Goal: Task Accomplishment & Management: Manage account settings

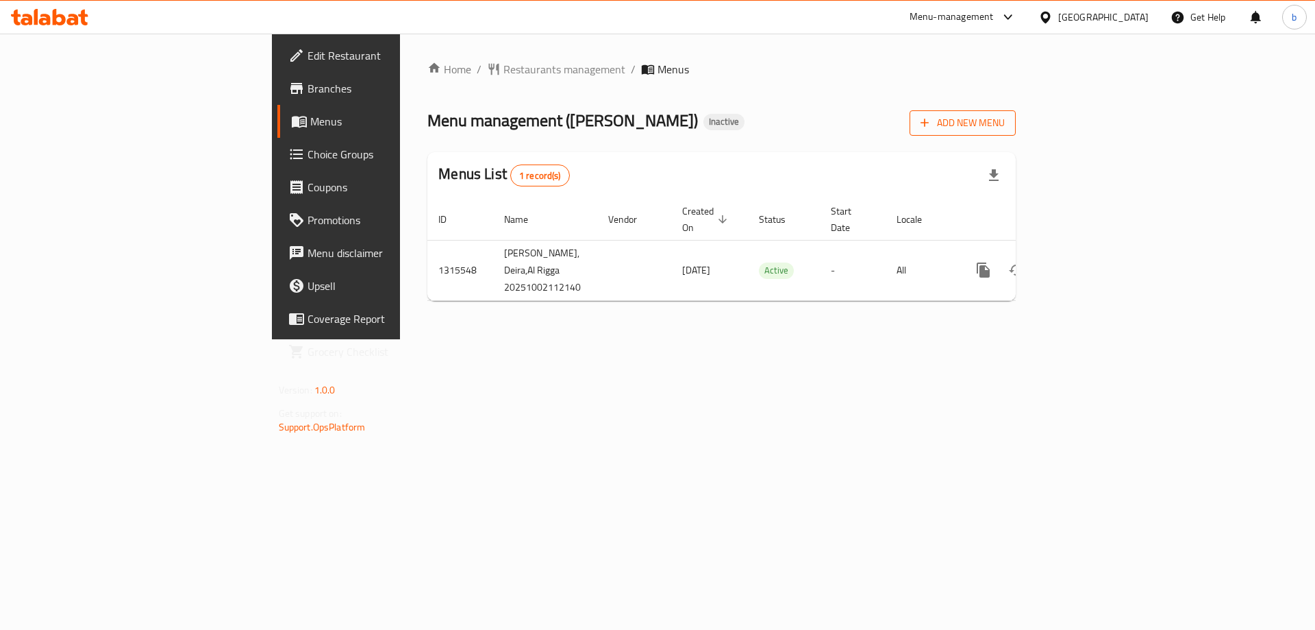
click at [1005, 121] on span "Add New Menu" at bounding box center [963, 122] width 84 height 17
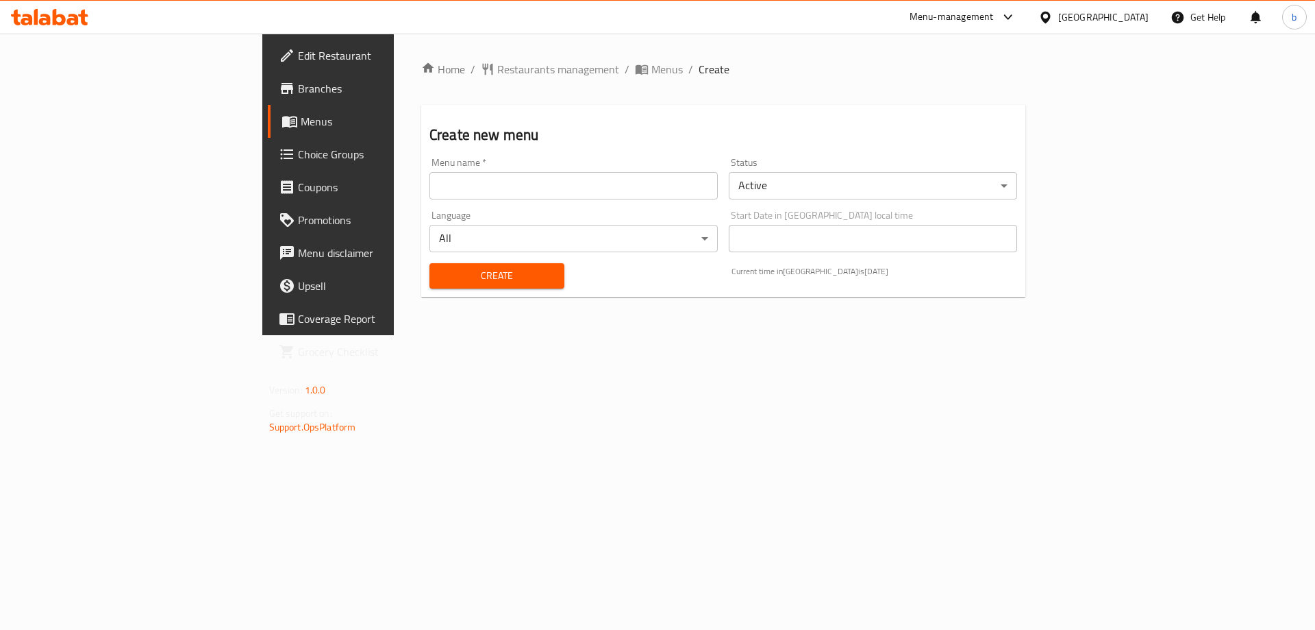
click at [475, 182] on input "text" at bounding box center [574, 185] width 288 height 27
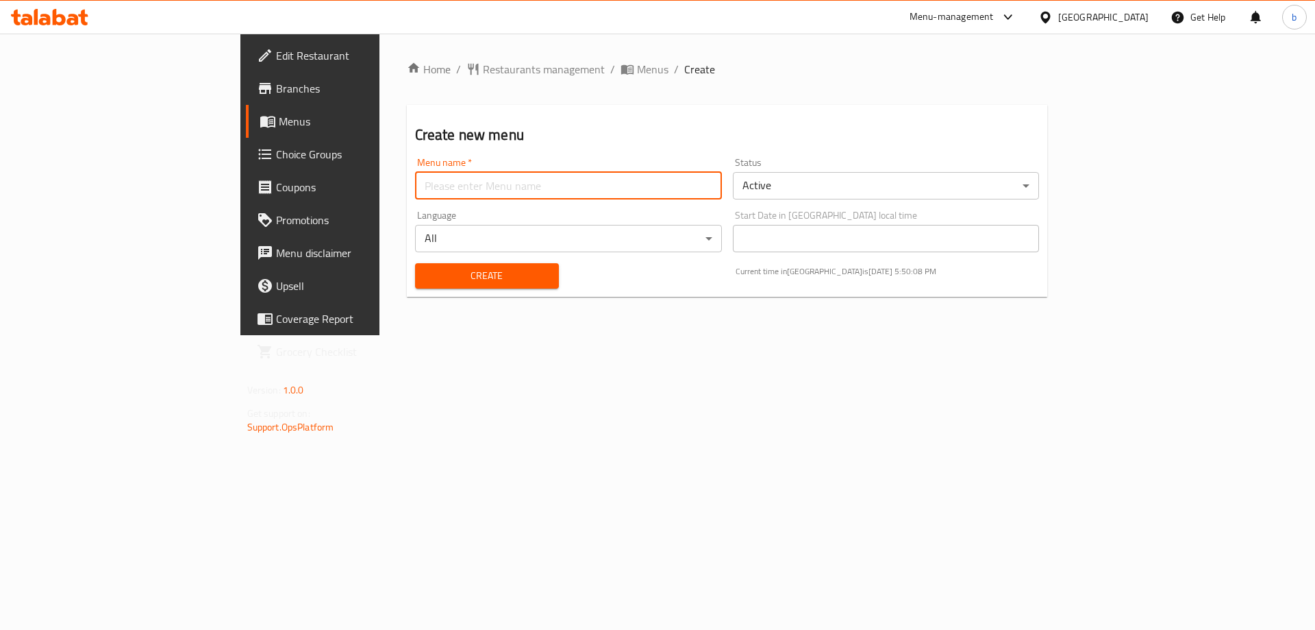
type input "new menu"
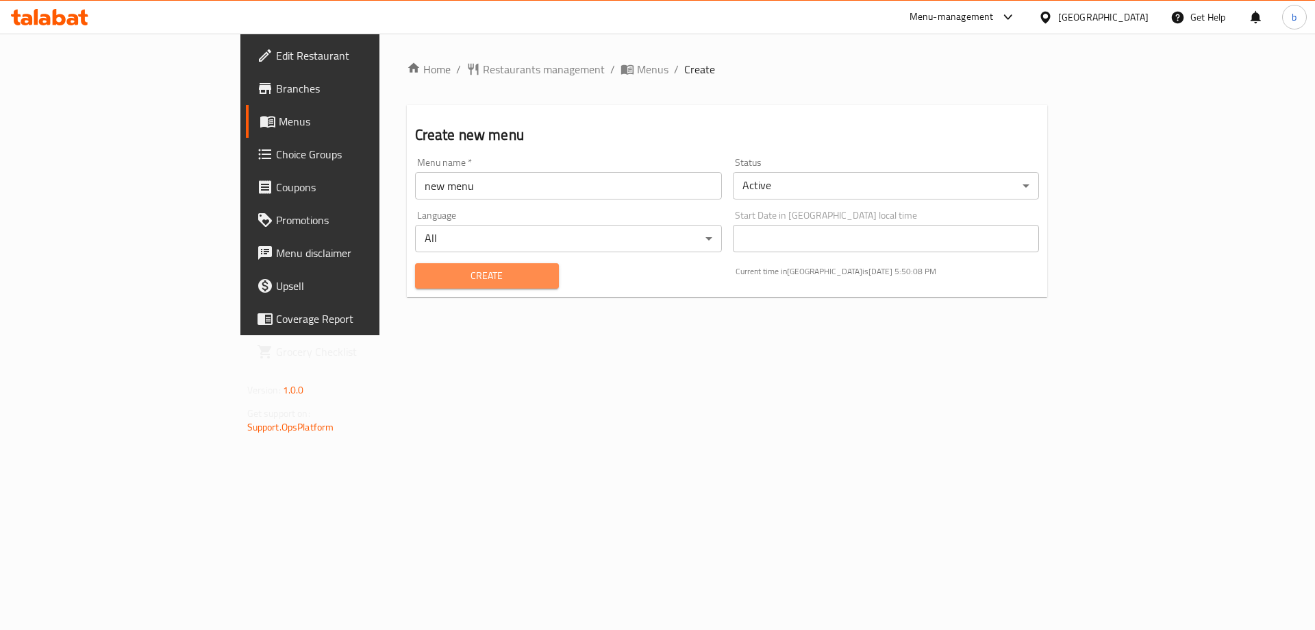
click at [423, 288] on button "Create" at bounding box center [487, 275] width 144 height 25
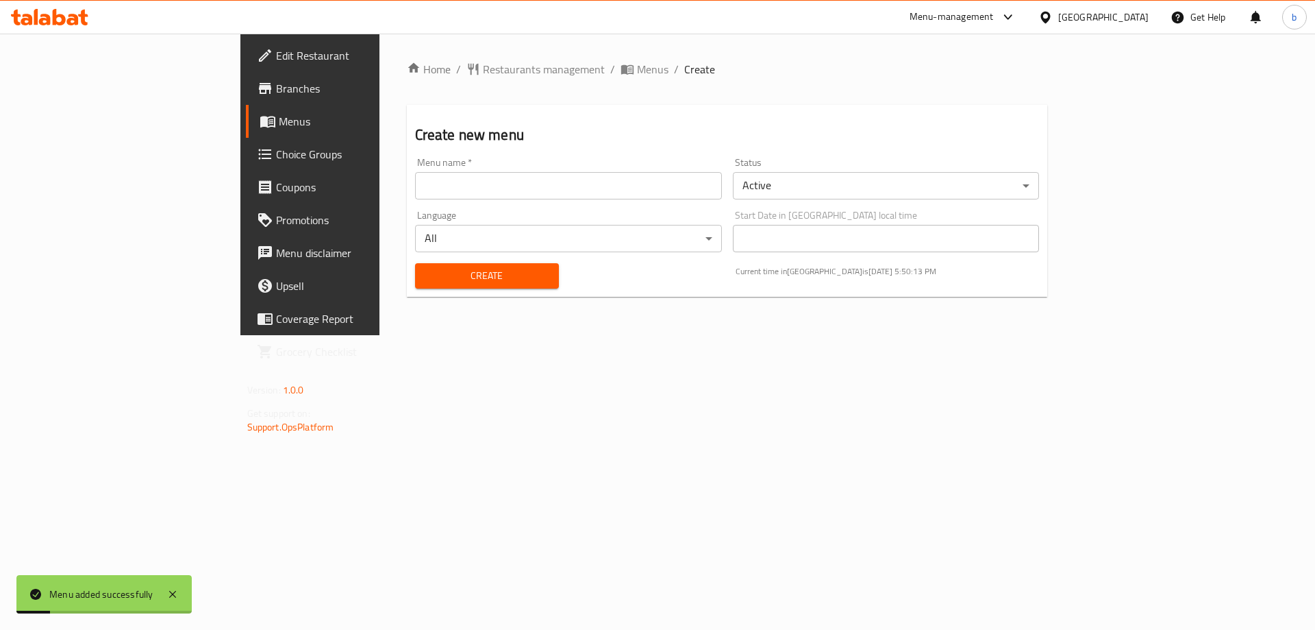
click at [260, 122] on icon at bounding box center [267, 122] width 15 height 12
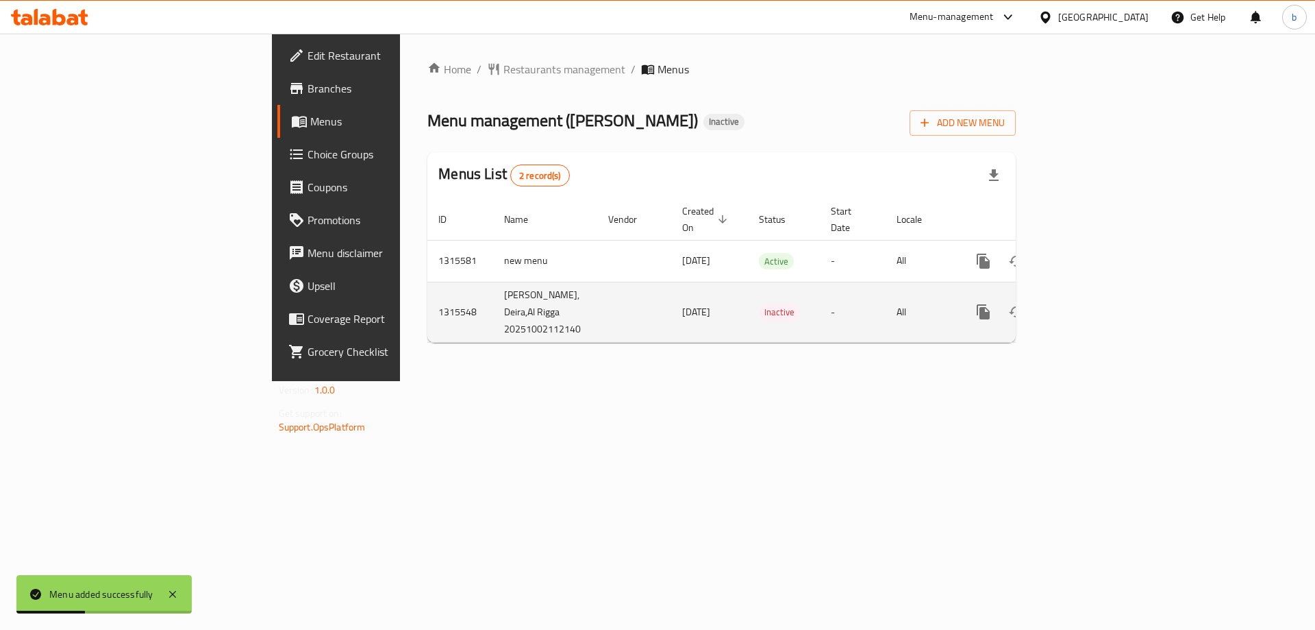
click at [597, 290] on td "enhanced table" at bounding box center [634, 312] width 74 height 60
click at [1099, 295] on link "enhanced table" at bounding box center [1082, 311] width 33 height 33
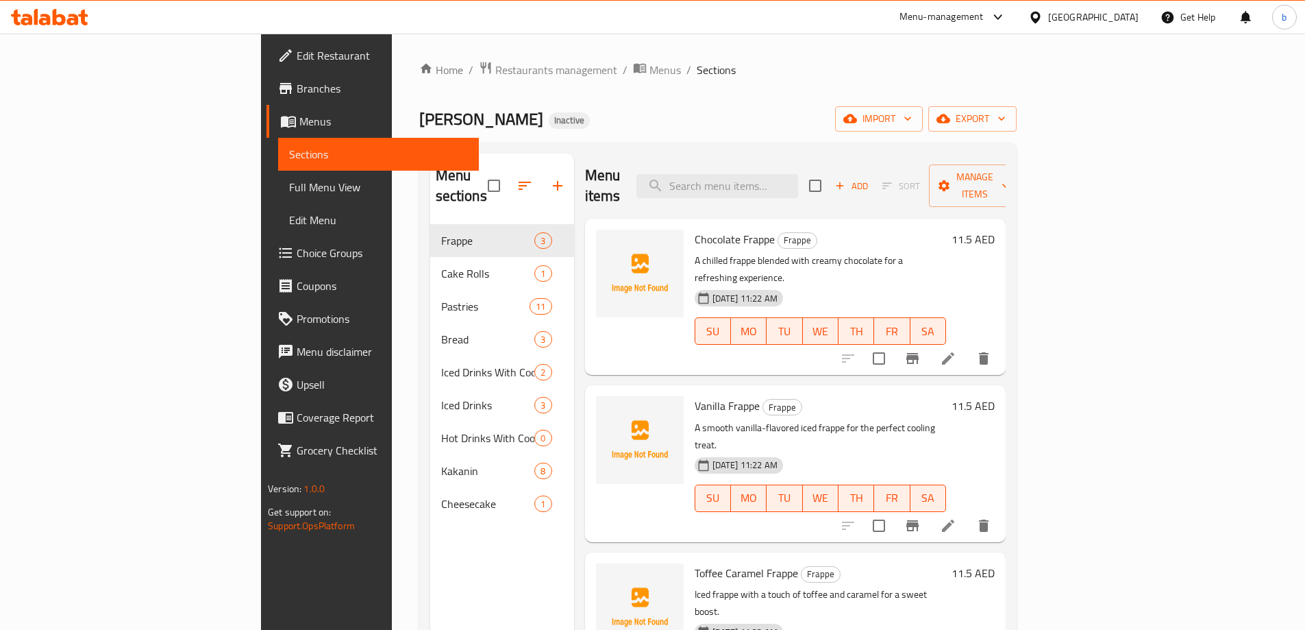
click at [299, 122] on span "Menus" at bounding box center [383, 121] width 169 height 16
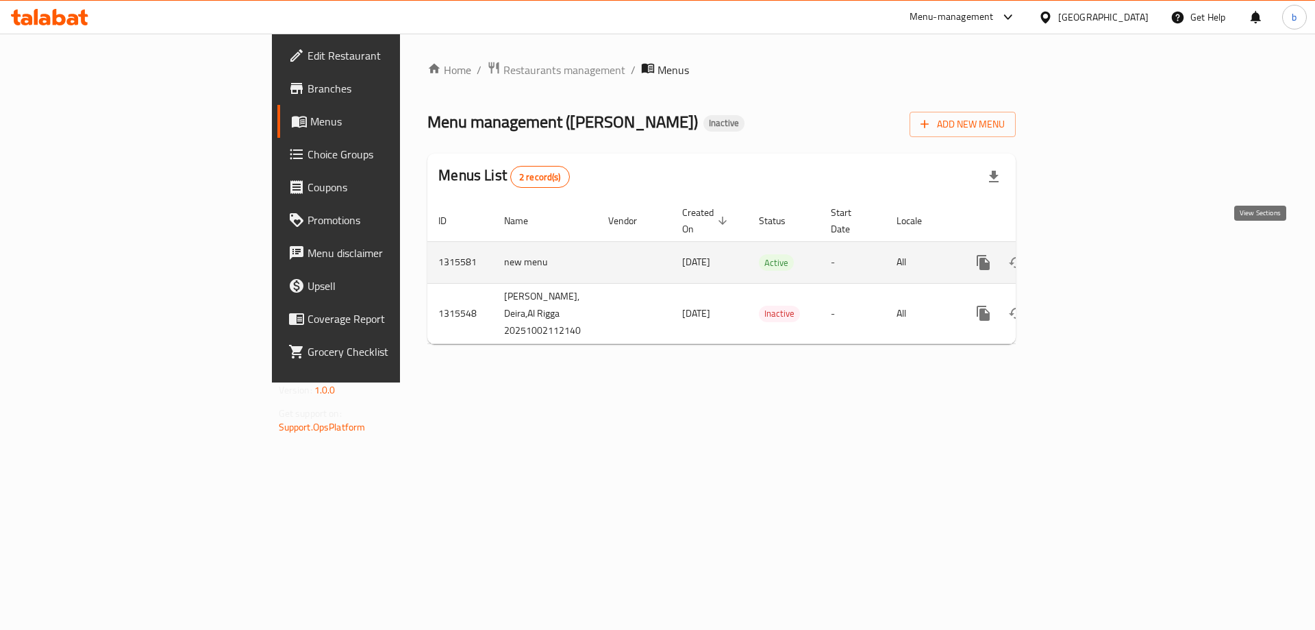
click at [1091, 254] on icon "enhanced table" at bounding box center [1082, 262] width 16 height 16
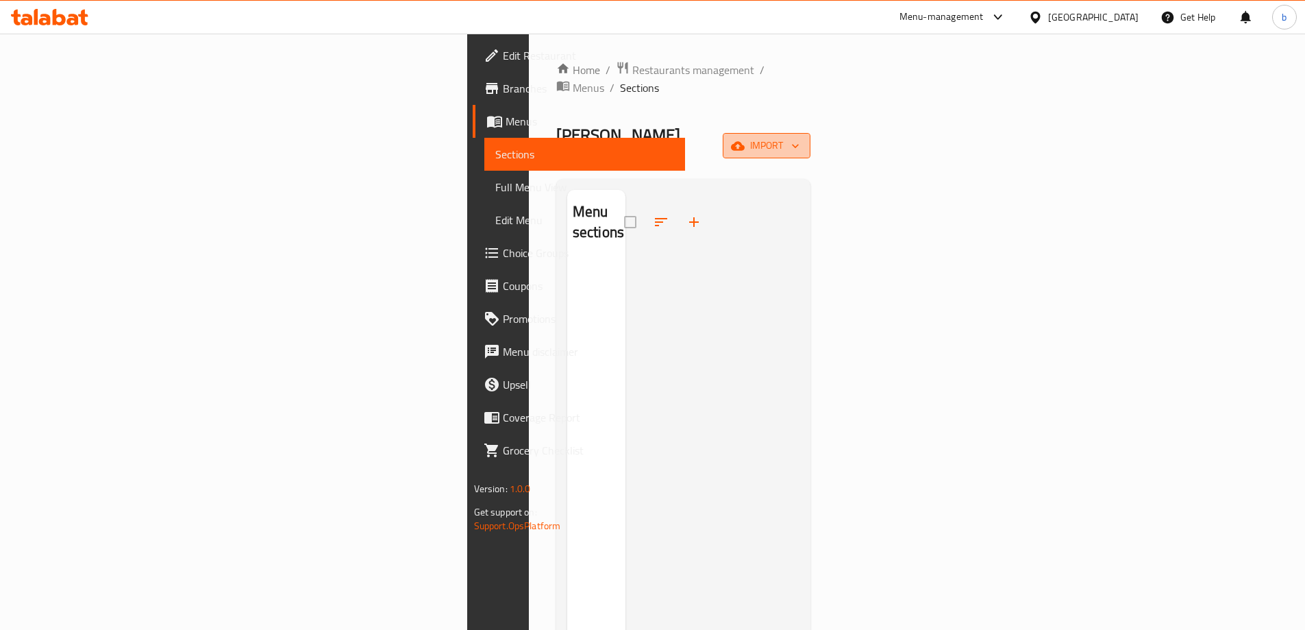
click at [810, 133] on button "import" at bounding box center [767, 145] width 88 height 25
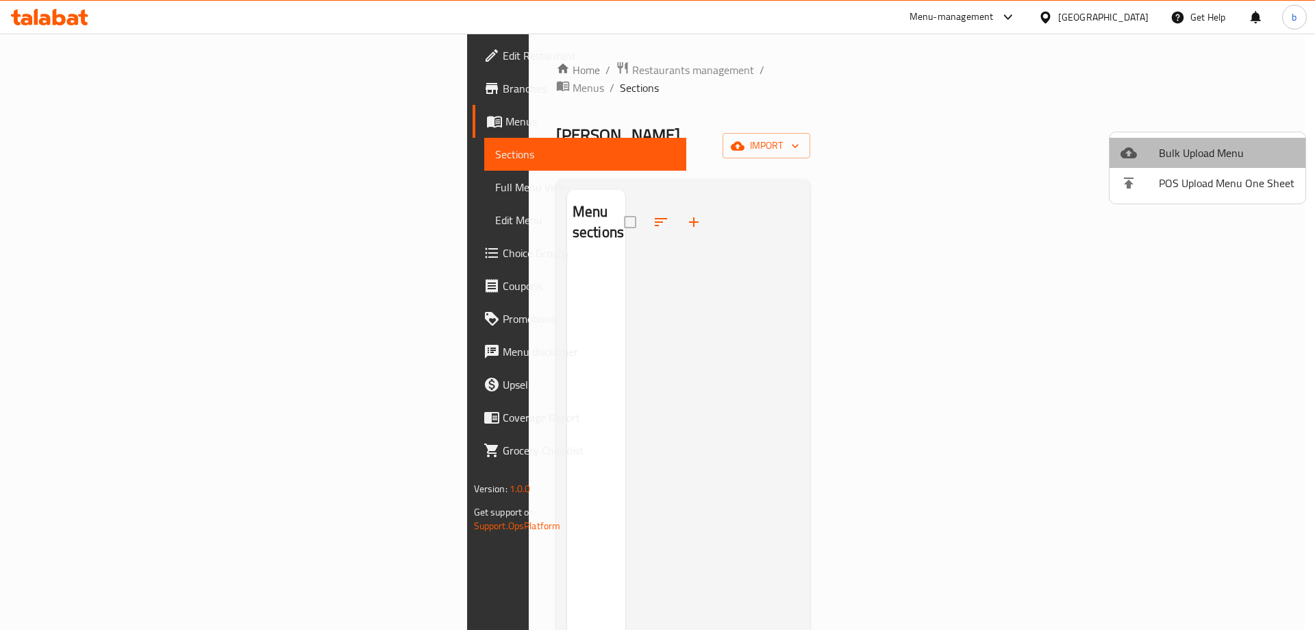
click at [1217, 145] on span "Bulk Upload Menu" at bounding box center [1227, 153] width 136 height 16
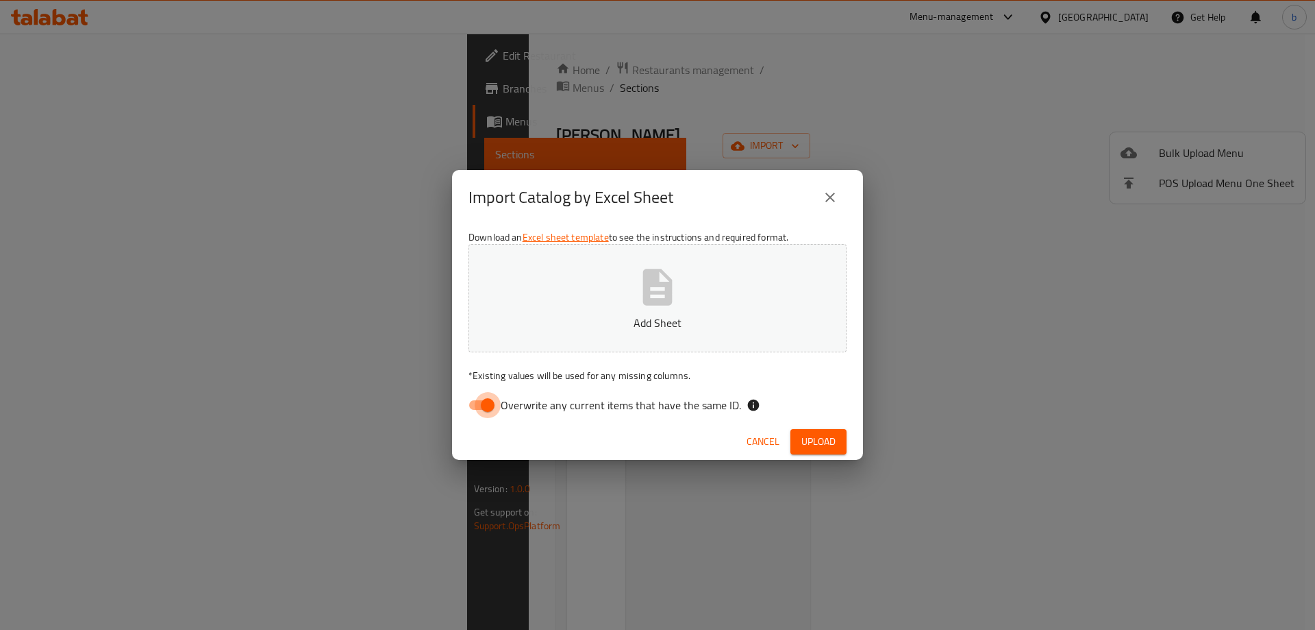
click at [475, 404] on input "Overwrite any current items that have the same ID." at bounding box center [488, 405] width 78 height 26
checkbox input "false"
click at [818, 439] on span "Upload" at bounding box center [819, 441] width 34 height 17
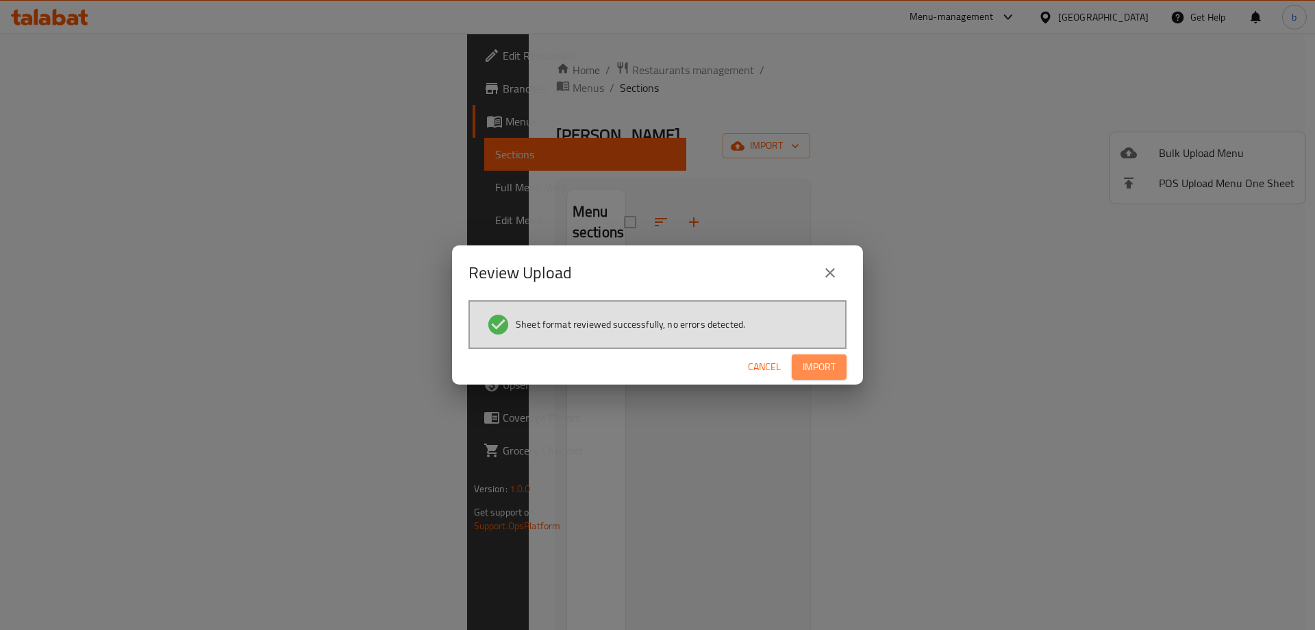
click at [835, 357] on button "Import" at bounding box center [819, 366] width 55 height 25
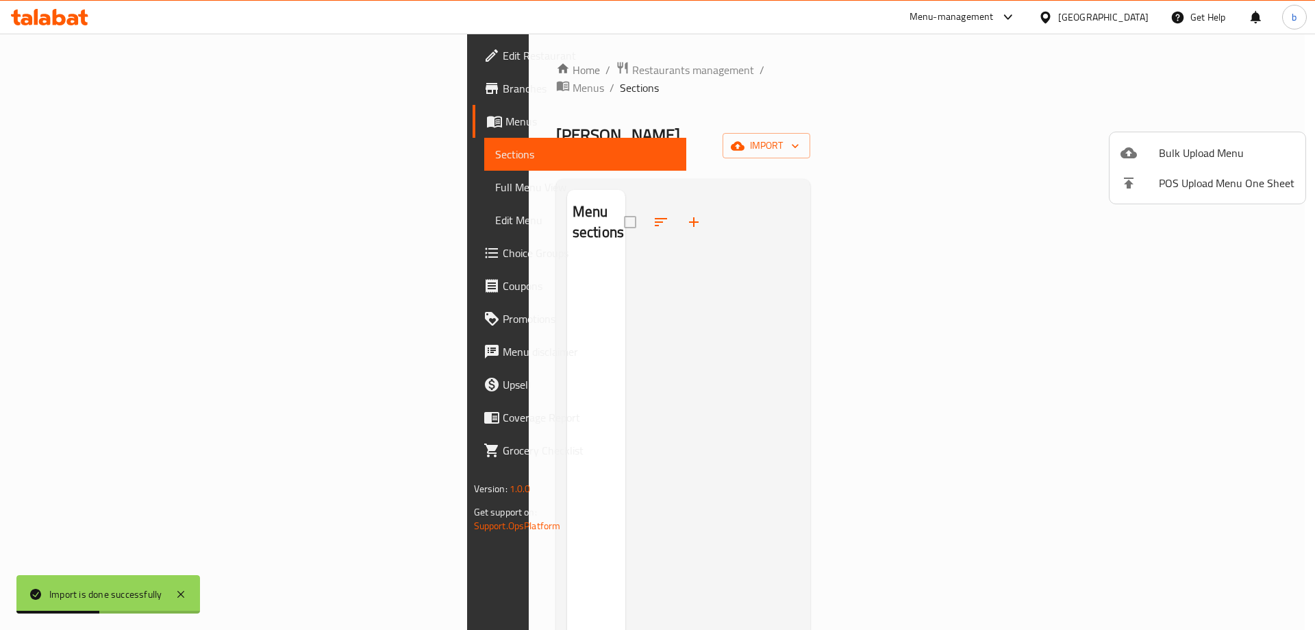
click at [1103, 104] on div at bounding box center [657, 315] width 1315 height 630
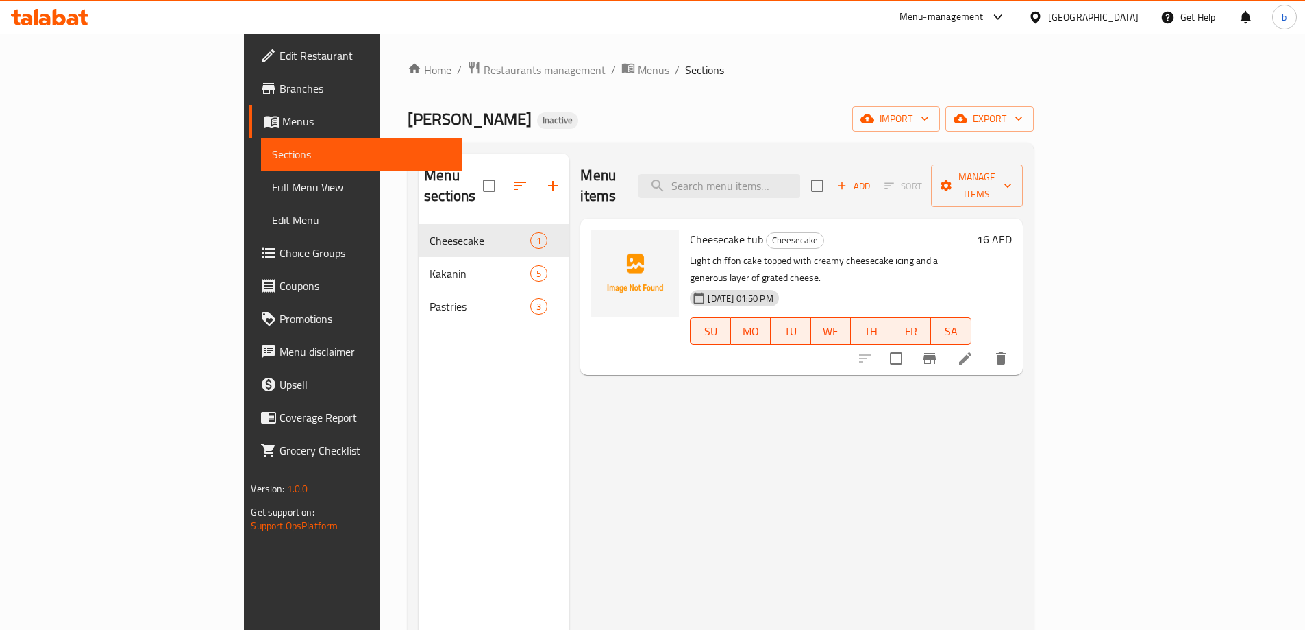
click at [272, 184] on span "Full Menu View" at bounding box center [361, 187] width 179 height 16
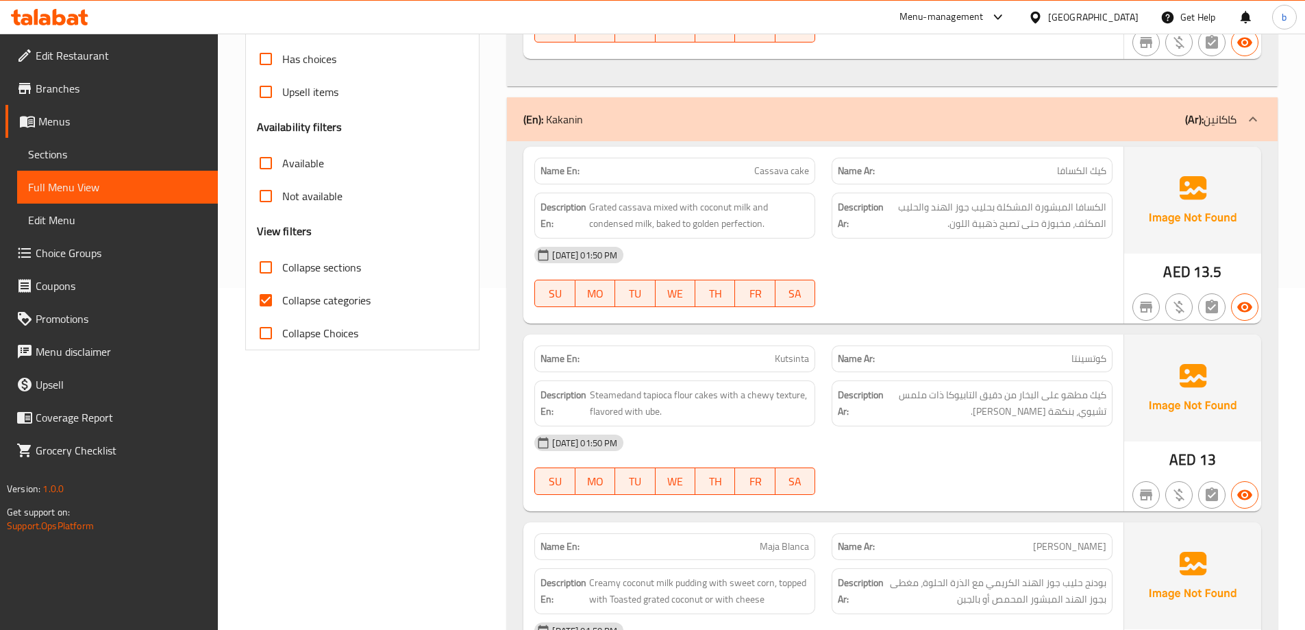
scroll to position [343, 0]
click at [261, 300] on input "Collapse categories" at bounding box center [265, 299] width 33 height 33
checkbox input "false"
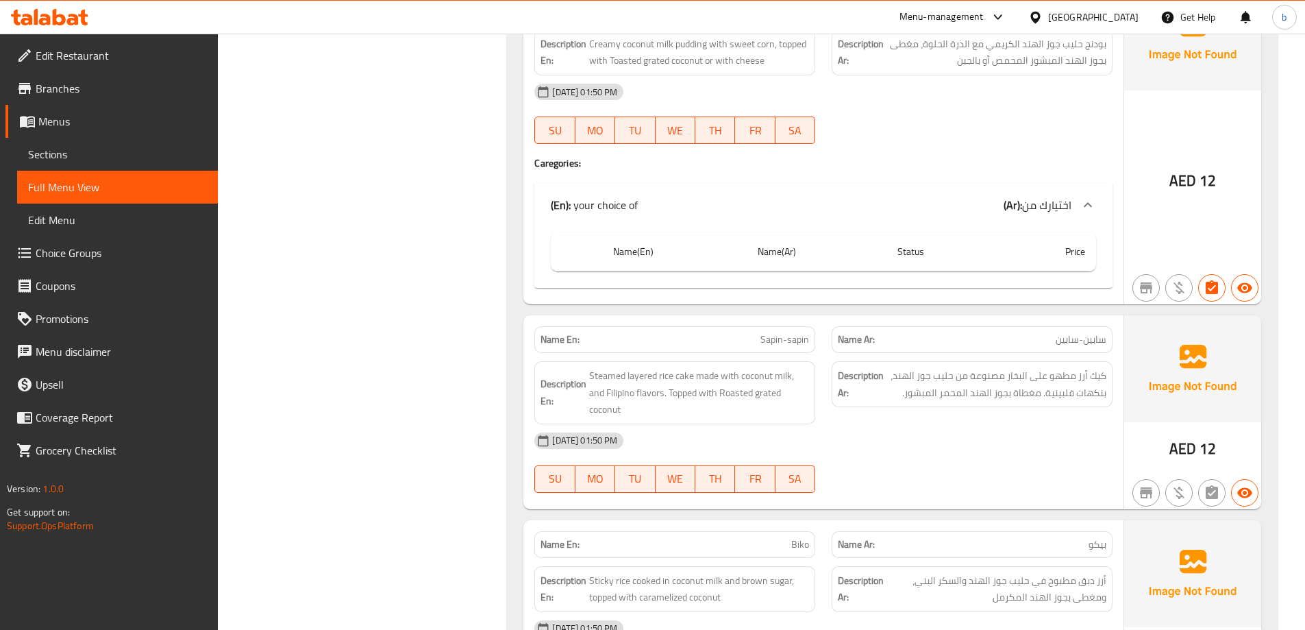
scroll to position [898, 0]
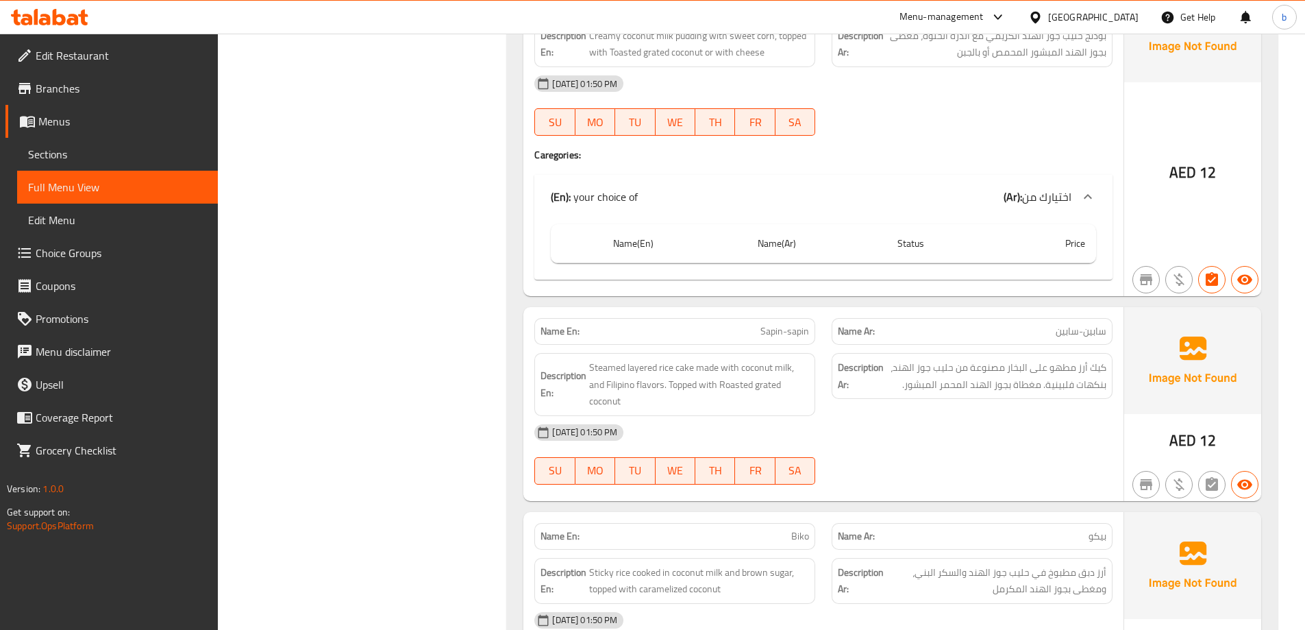
click at [1058, 245] on th "Price" at bounding box center [1047, 243] width 97 height 39
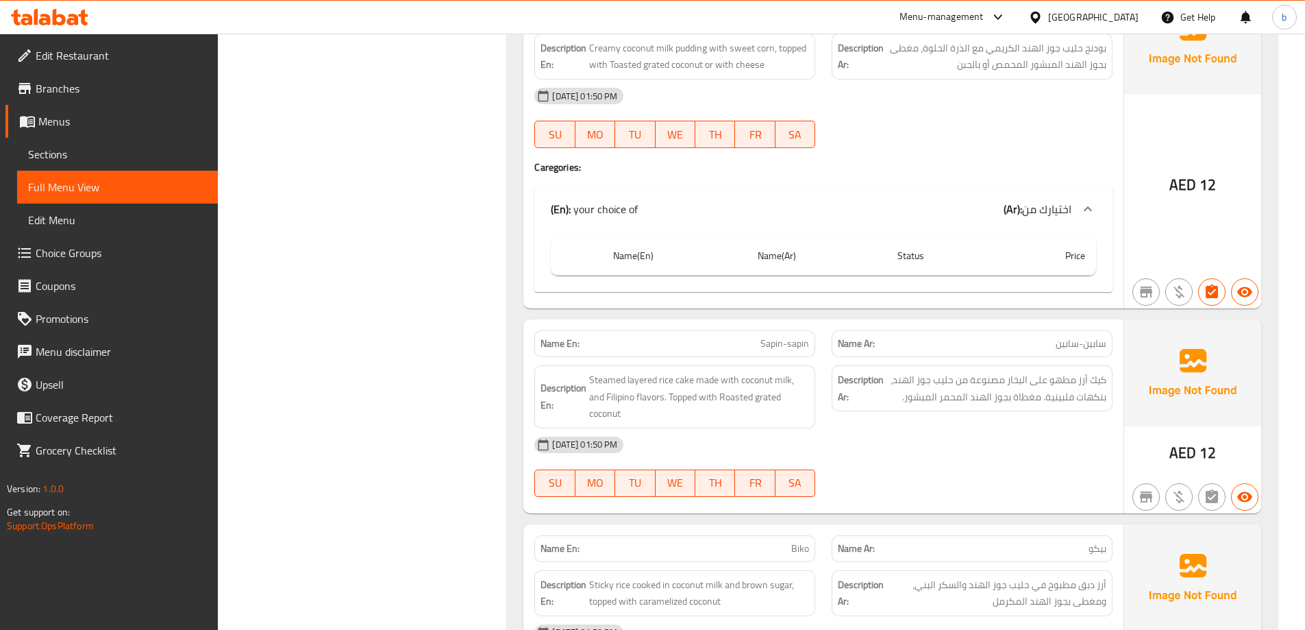
scroll to position [967, 0]
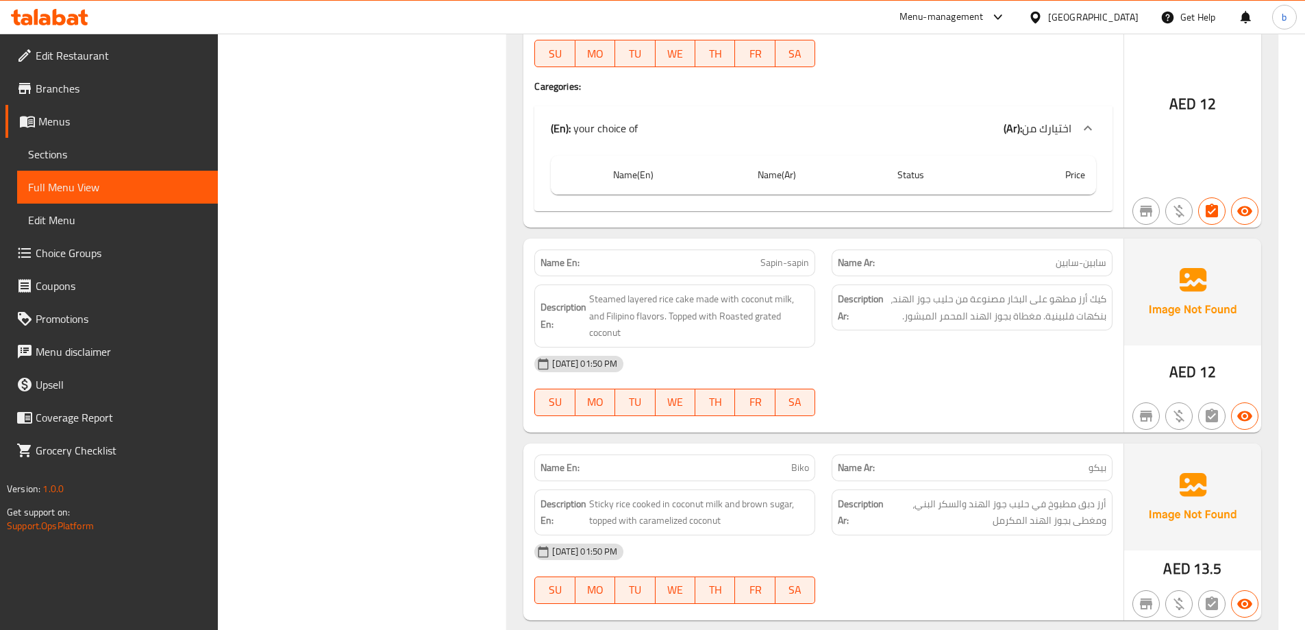
click at [1031, 182] on th "Price" at bounding box center [1047, 175] width 97 height 39
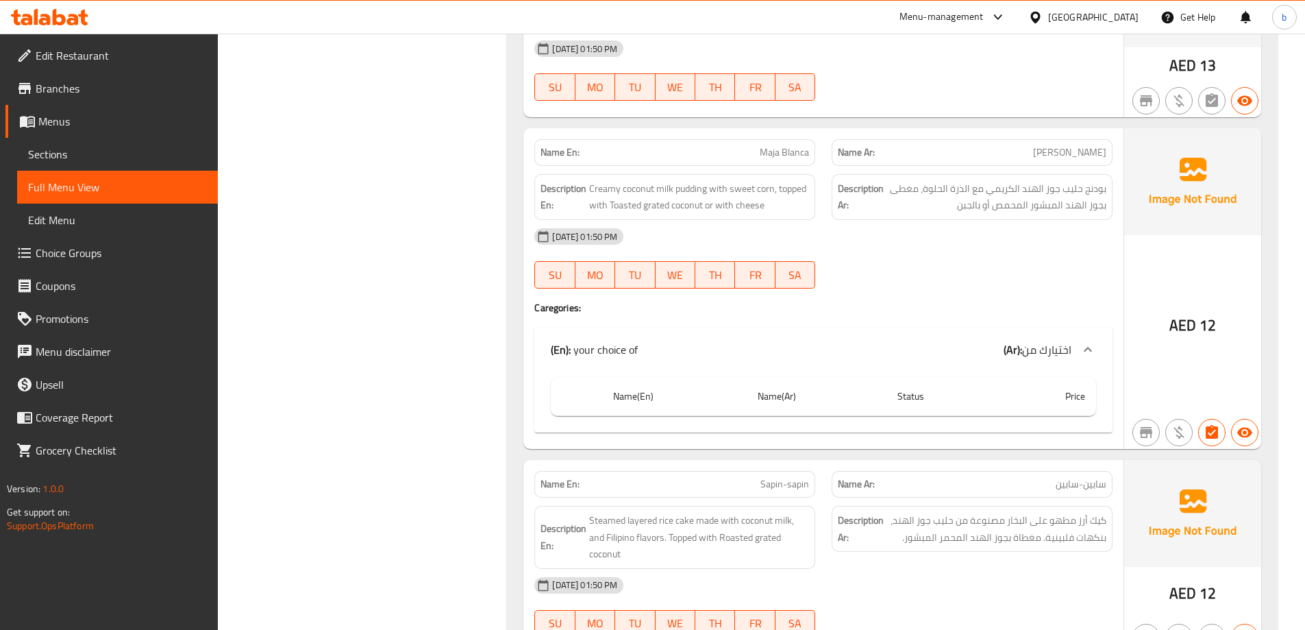
scroll to position [693, 0]
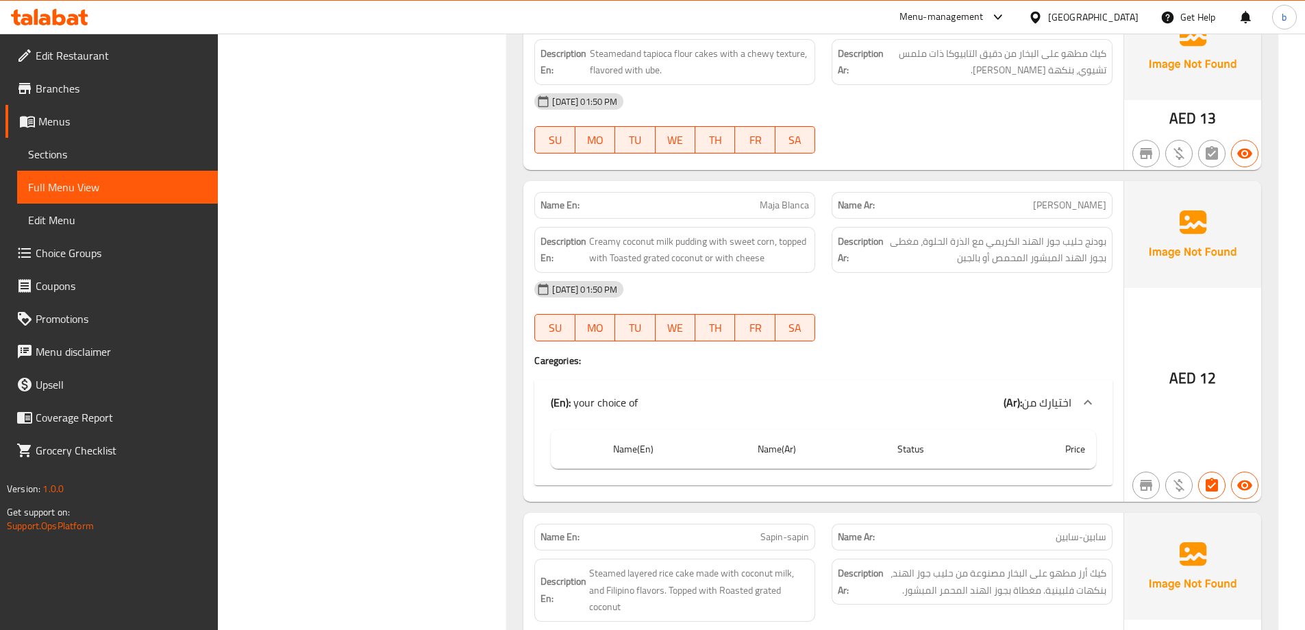
click at [582, 408] on p "(En): your choice of" at bounding box center [594, 402] width 87 height 16
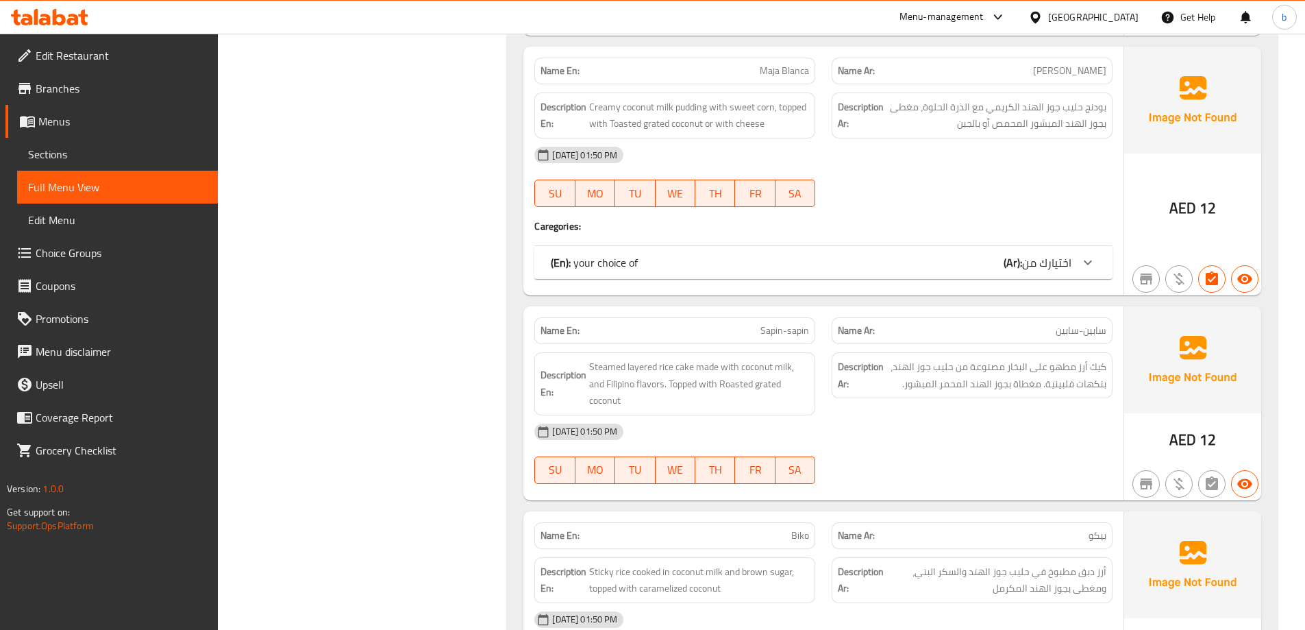
scroll to position [830, 0]
click at [600, 270] on div "(En): your choice of (Ar): اختيارك من" at bounding box center [823, 259] width 578 height 33
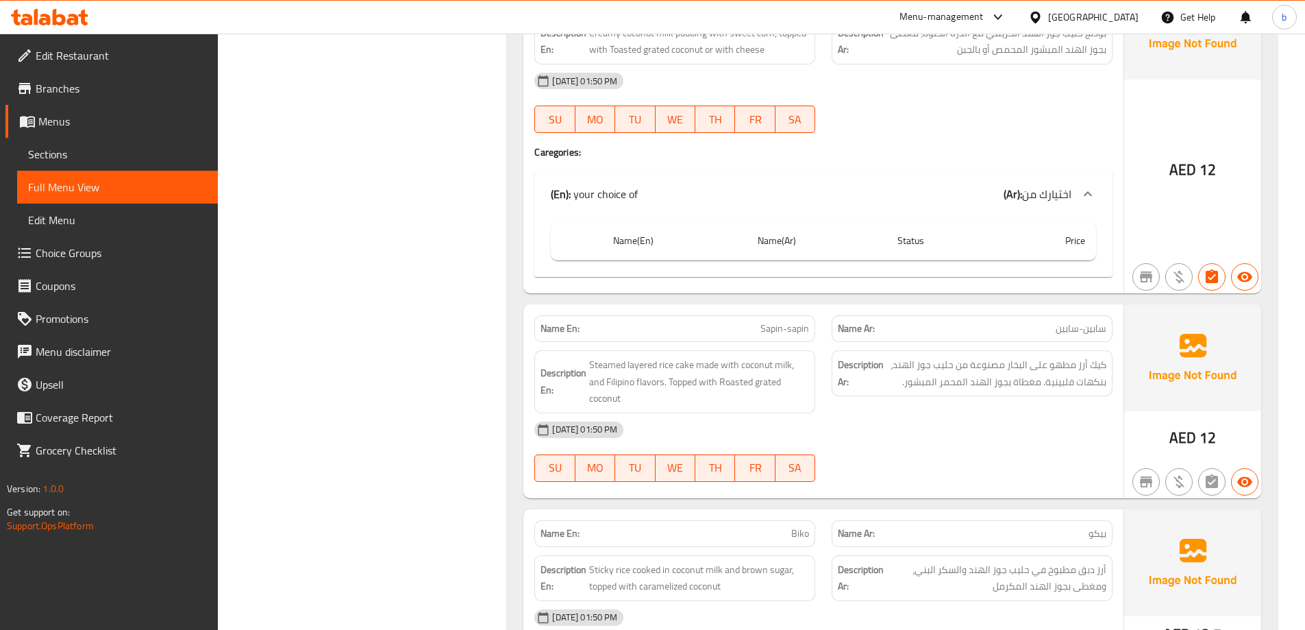
scroll to position [898, 0]
click at [660, 250] on th "Name(En)" at bounding box center [674, 243] width 145 height 39
click at [631, 245] on th "Name(En)" at bounding box center [674, 243] width 145 height 39
click at [1075, 186] on div "(En): your choice of (Ar): اختيارك من" at bounding box center [823, 197] width 578 height 44
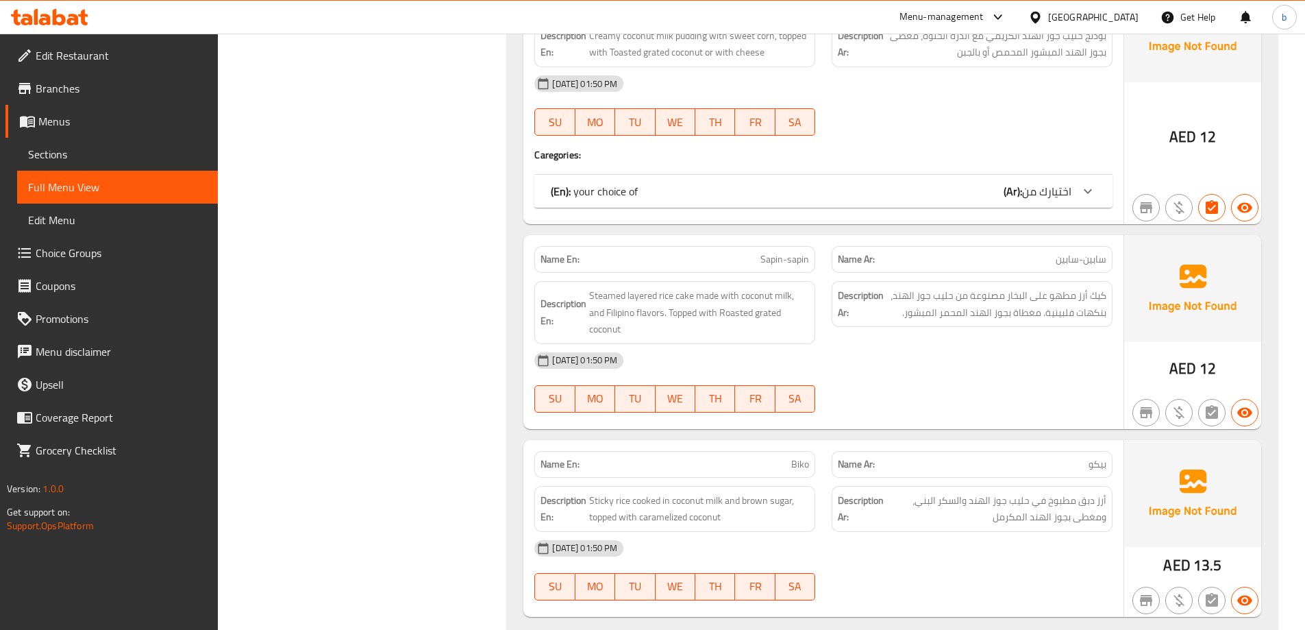
click at [1085, 192] on icon at bounding box center [1088, 191] width 16 height 16
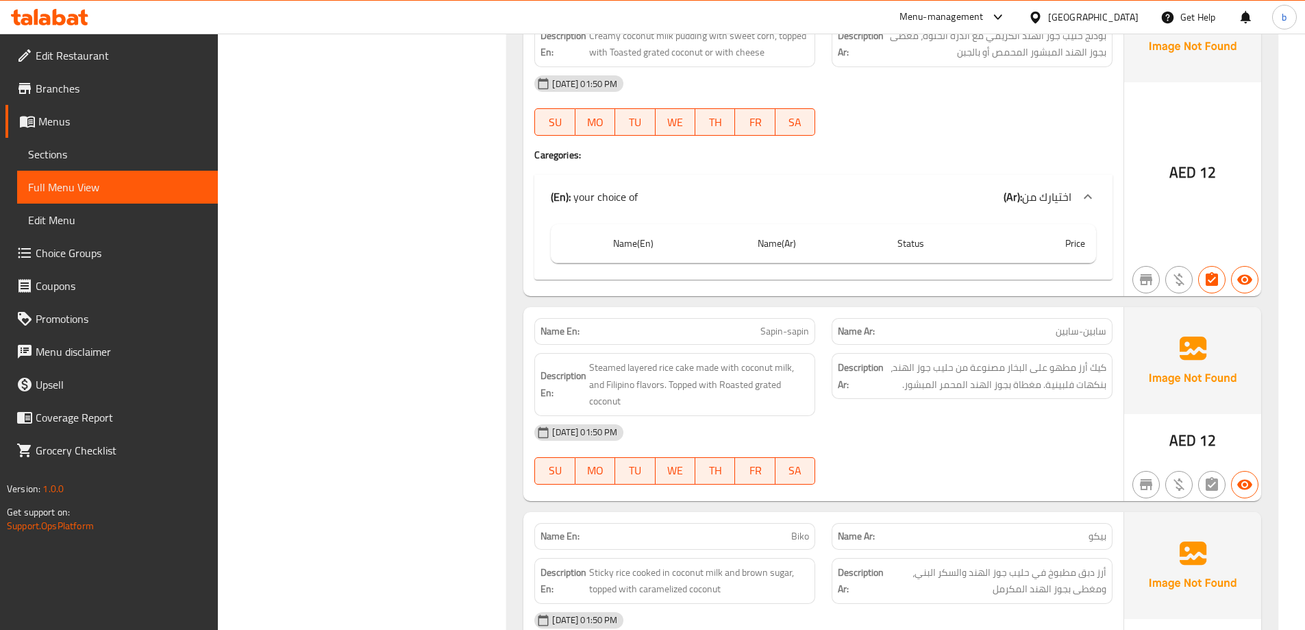
click at [583, 243] on th "choices table" at bounding box center [576, 243] width 51 height 39
drag, startPoint x: 584, startPoint y: 244, endPoint x: 706, endPoint y: 246, distance: 122.0
click at [585, 244] on th "choices table" at bounding box center [576, 243] width 51 height 39
click at [754, 240] on th "Name(Ar)" at bounding box center [817, 243] width 140 height 39
drag, startPoint x: 752, startPoint y: 240, endPoint x: 673, endPoint y: 243, distance: 79.5
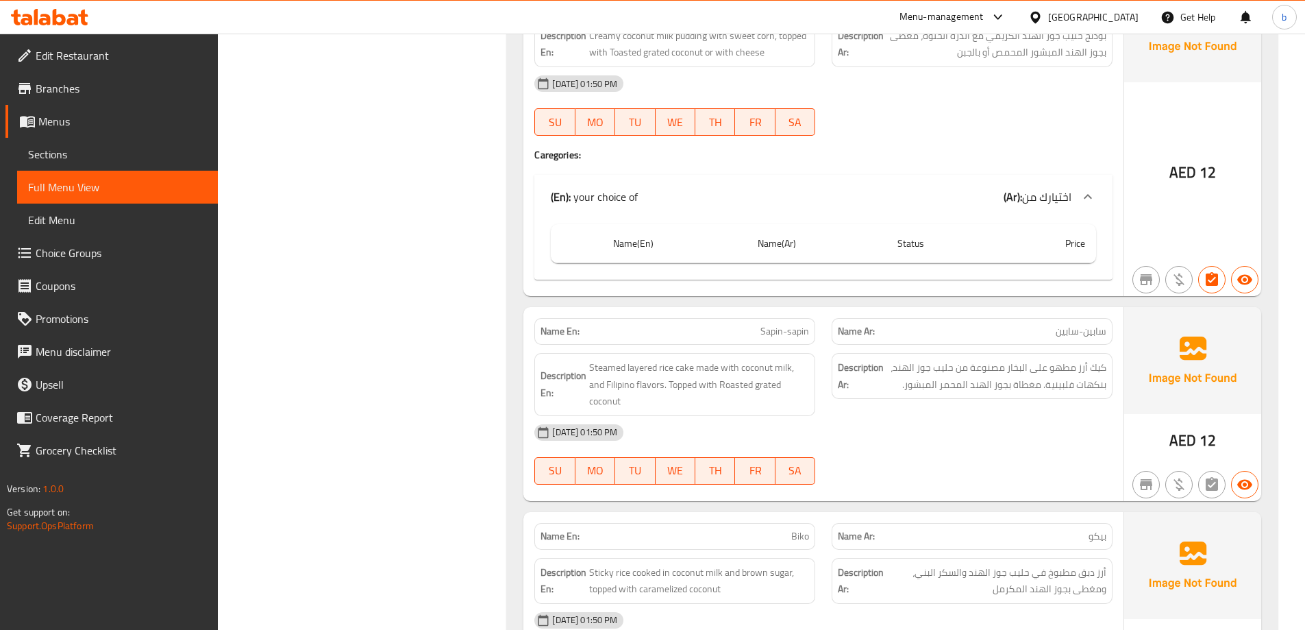
click at [750, 242] on th "Name(Ar)" at bounding box center [817, 243] width 140 height 39
click at [670, 244] on th "Name(En)" at bounding box center [674, 243] width 145 height 39
click at [657, 247] on th "Name(En)" at bounding box center [674, 243] width 145 height 39
click at [644, 247] on th "Name(En)" at bounding box center [674, 243] width 145 height 39
click at [641, 253] on th "Name(En)" at bounding box center [674, 243] width 145 height 39
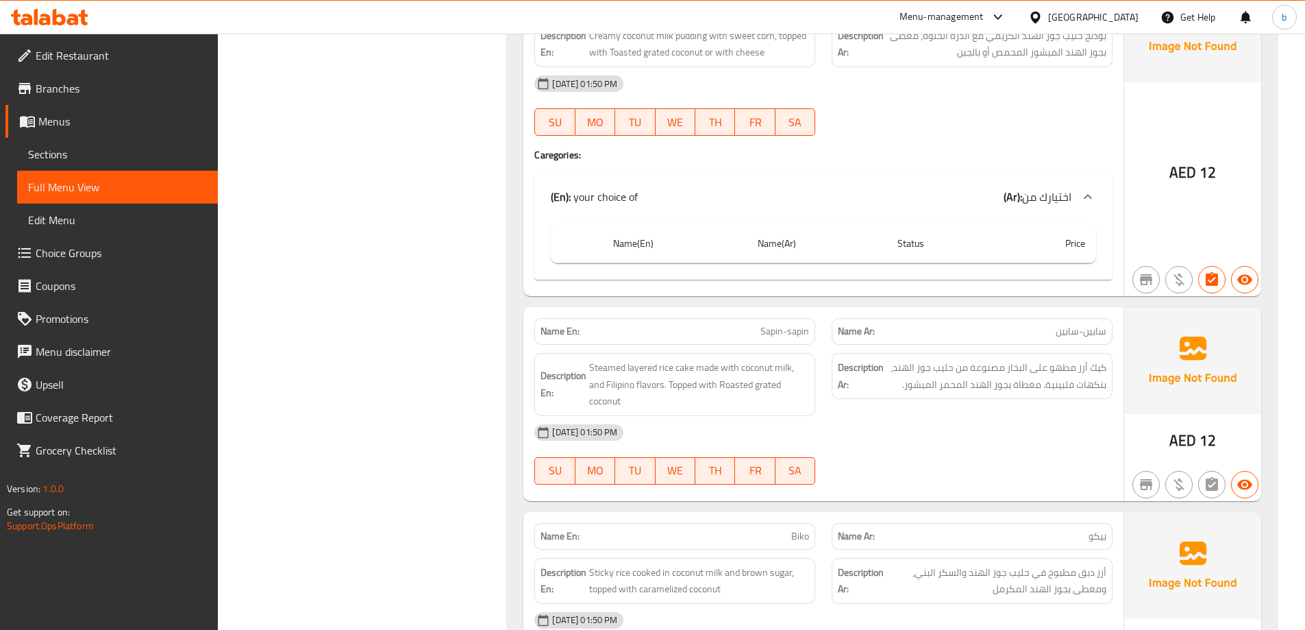
click at [741, 252] on th "Name(En)" at bounding box center [674, 243] width 145 height 39
click at [1076, 190] on div at bounding box center [1088, 196] width 33 height 33
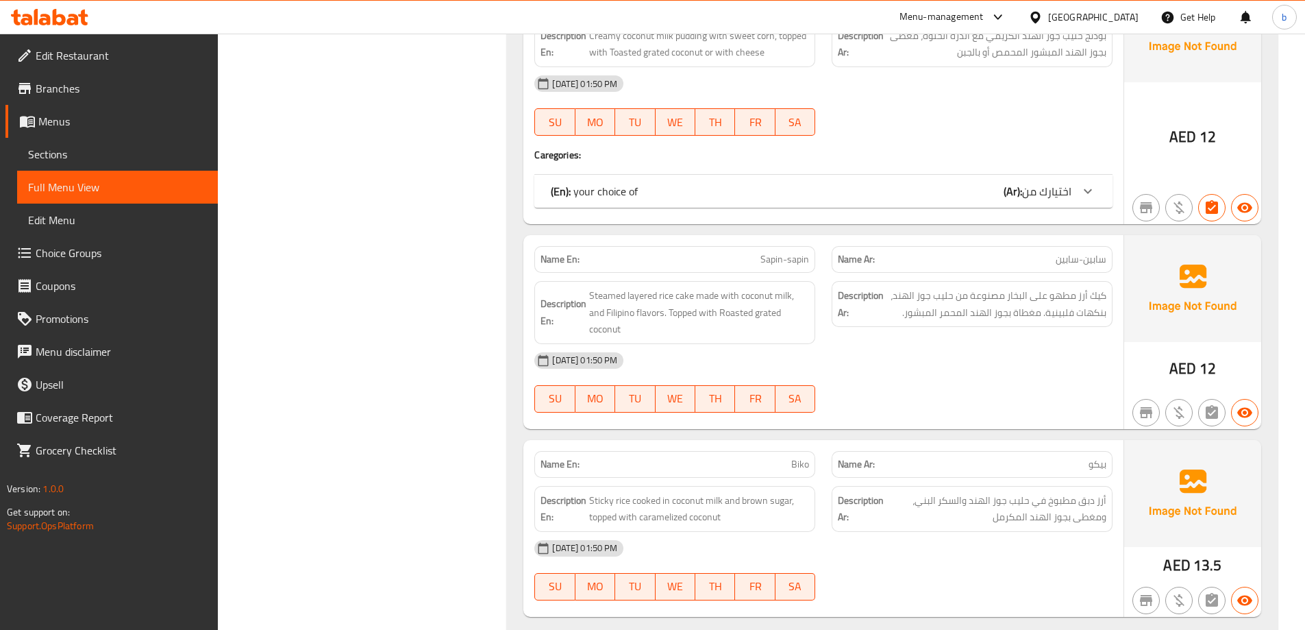
click at [69, 249] on span "Choice Groups" at bounding box center [121, 253] width 171 height 16
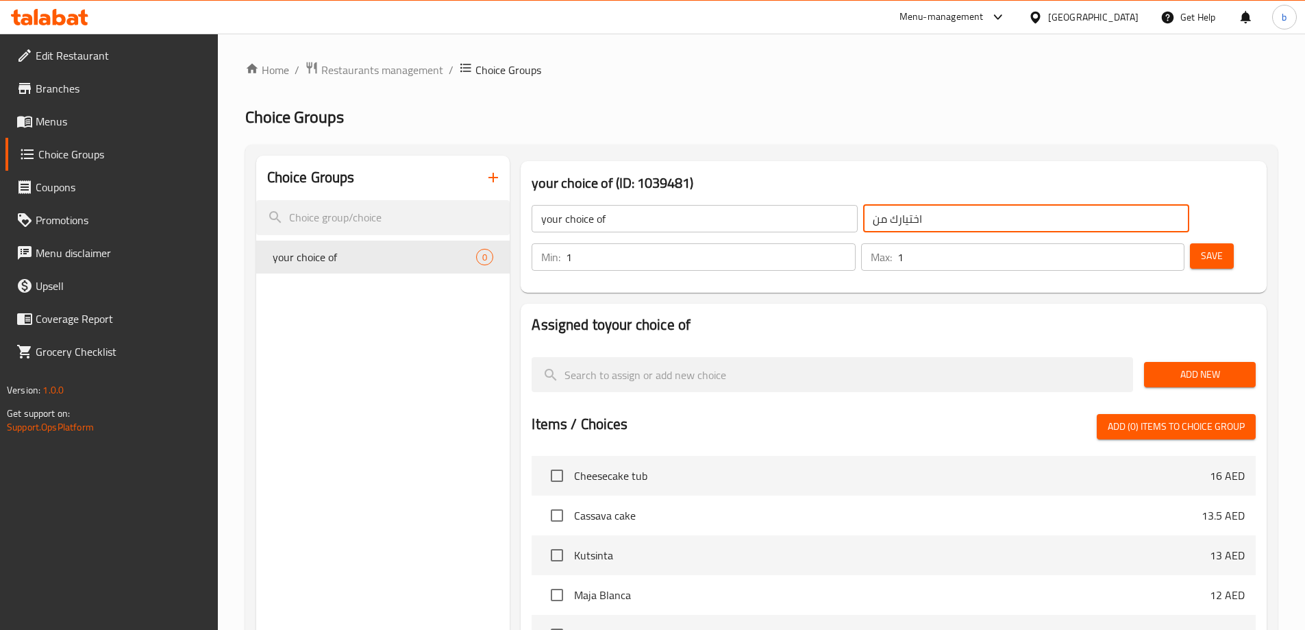
click at [902, 230] on input "اختيارك من" at bounding box center [1026, 218] width 326 height 27
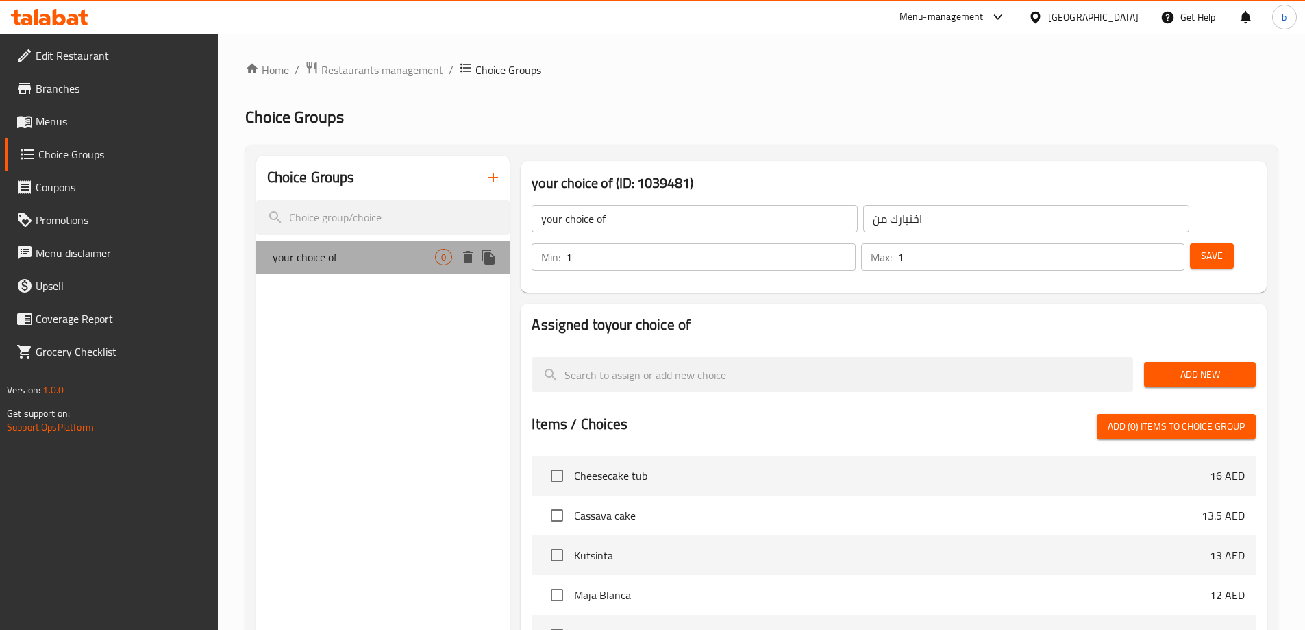
click at [414, 263] on span "your choice of" at bounding box center [354, 257] width 163 height 16
click at [472, 261] on icon "delete" at bounding box center [468, 257] width 10 height 12
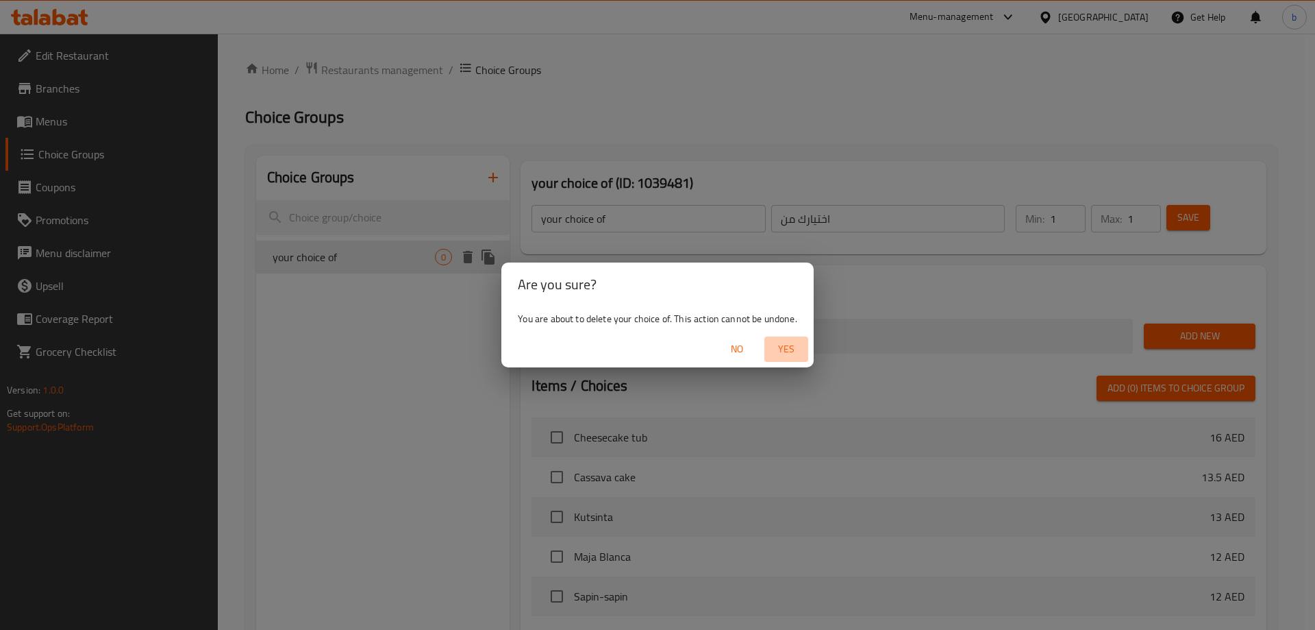
click at [793, 350] on span "Yes" at bounding box center [786, 348] width 33 height 17
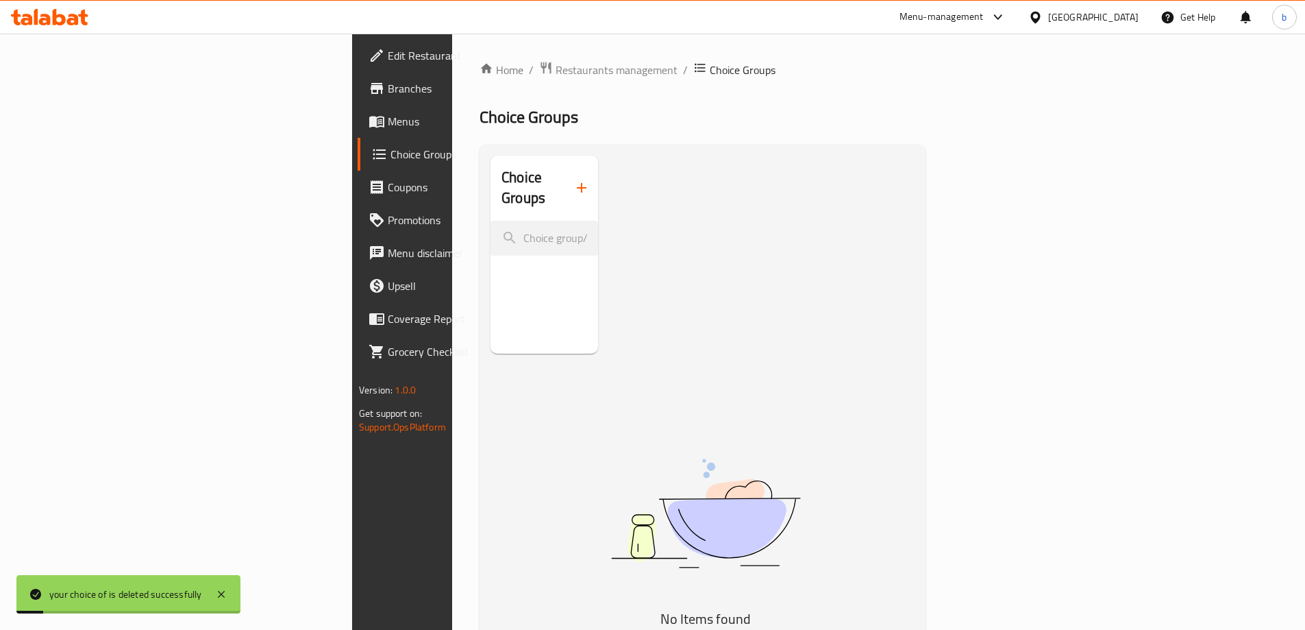
click at [573, 180] on icon "button" at bounding box center [581, 187] width 16 height 16
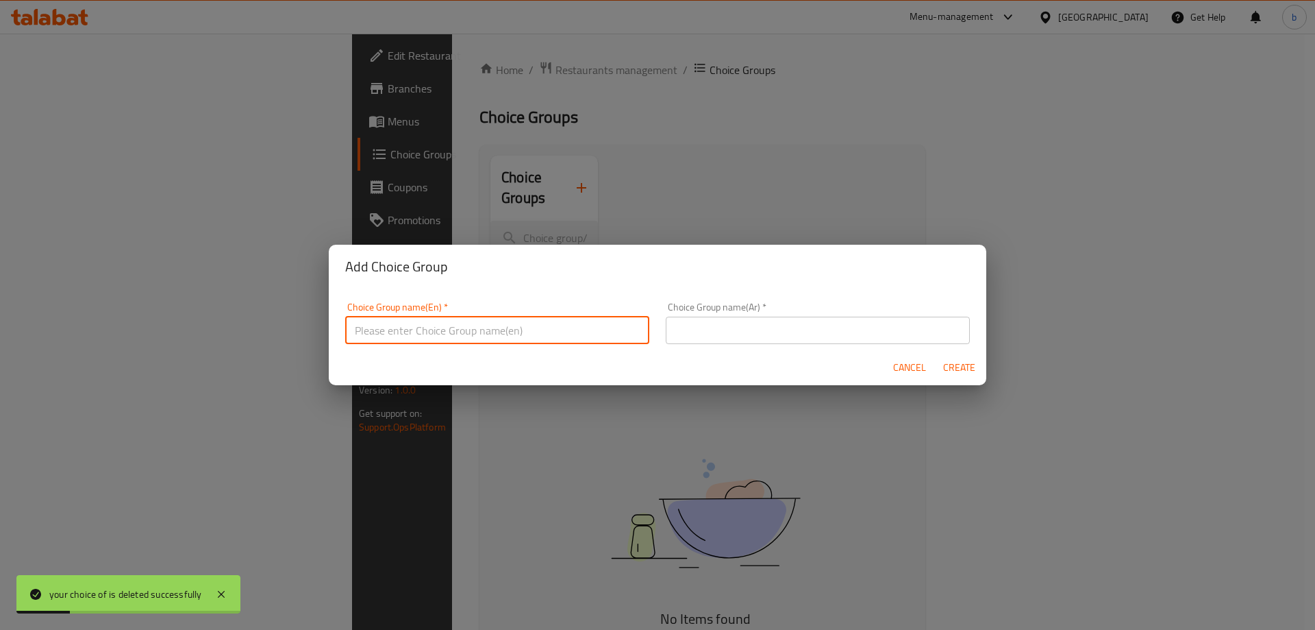
click at [412, 329] on input "text" at bounding box center [497, 330] width 304 height 27
click at [364, 325] on input "text" at bounding box center [497, 330] width 304 height 27
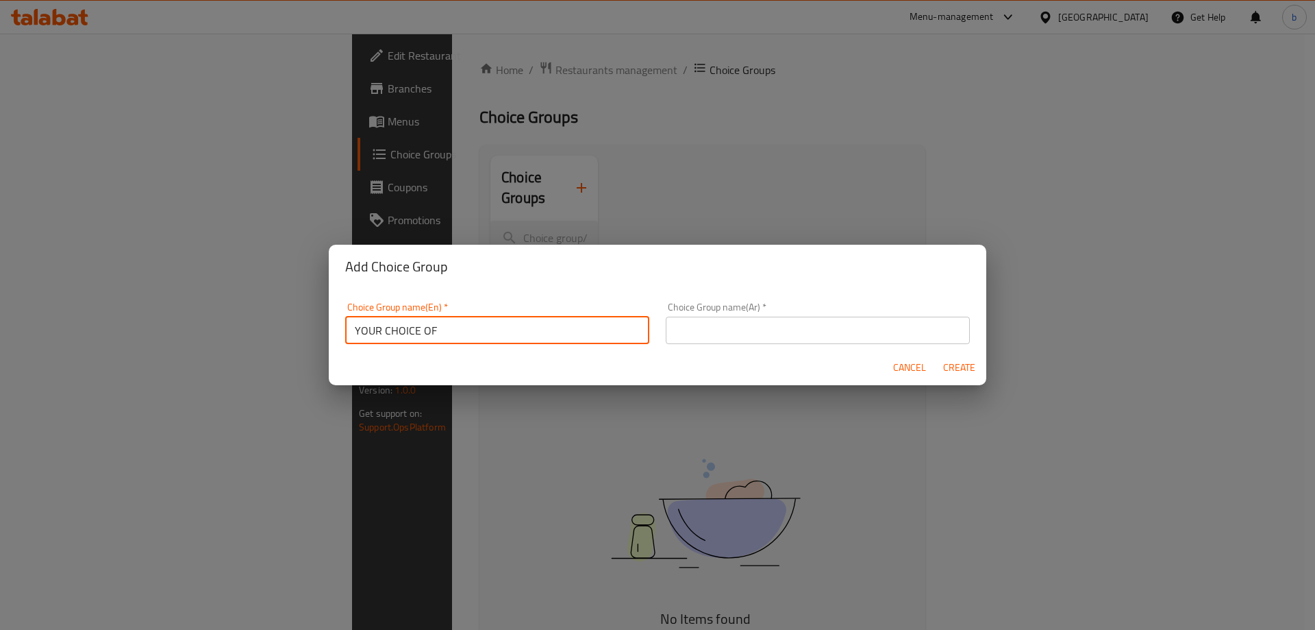
type input "YOUR CHOICE OF"
click at [964, 363] on span "Create" at bounding box center [959, 367] width 33 height 17
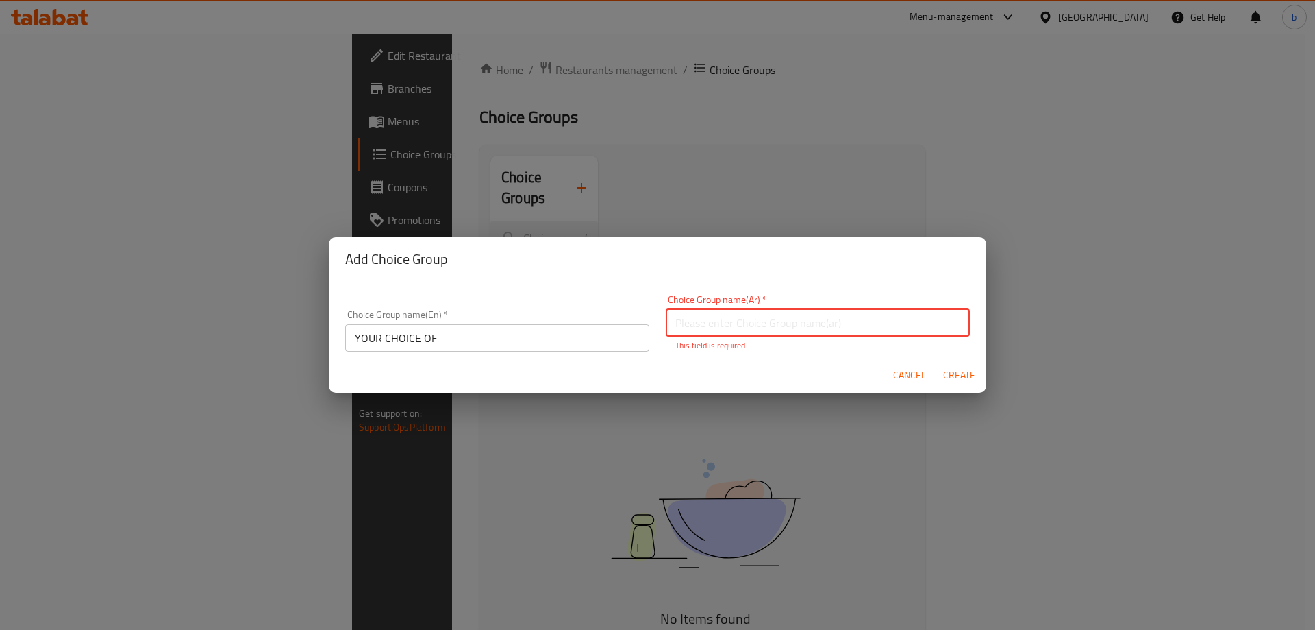
click at [871, 330] on input "text" at bounding box center [818, 322] width 304 height 27
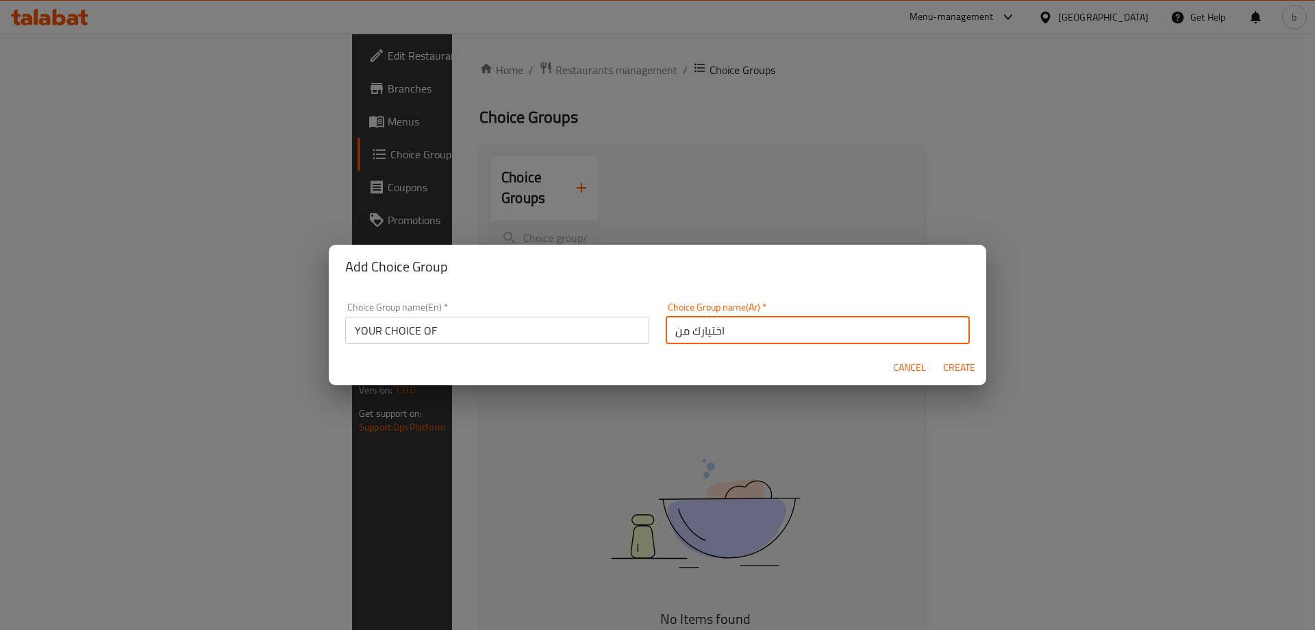
type input "اختيارك من"
click at [958, 360] on span "Create" at bounding box center [959, 367] width 33 height 17
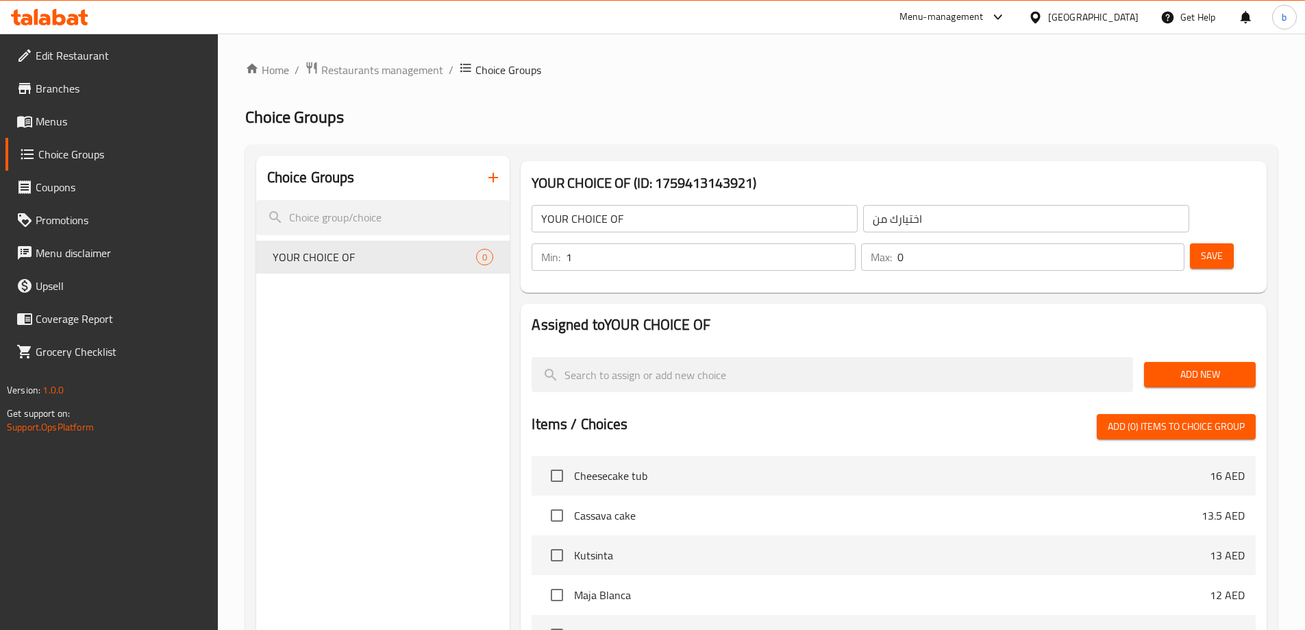
type input "1"
click at [855, 243] on input "1" at bounding box center [710, 256] width 289 height 27
type input "1"
click at [1145, 243] on input "1" at bounding box center [1040, 256] width 287 height 27
click at [1201, 366] on span "Add New" at bounding box center [1200, 374] width 90 height 17
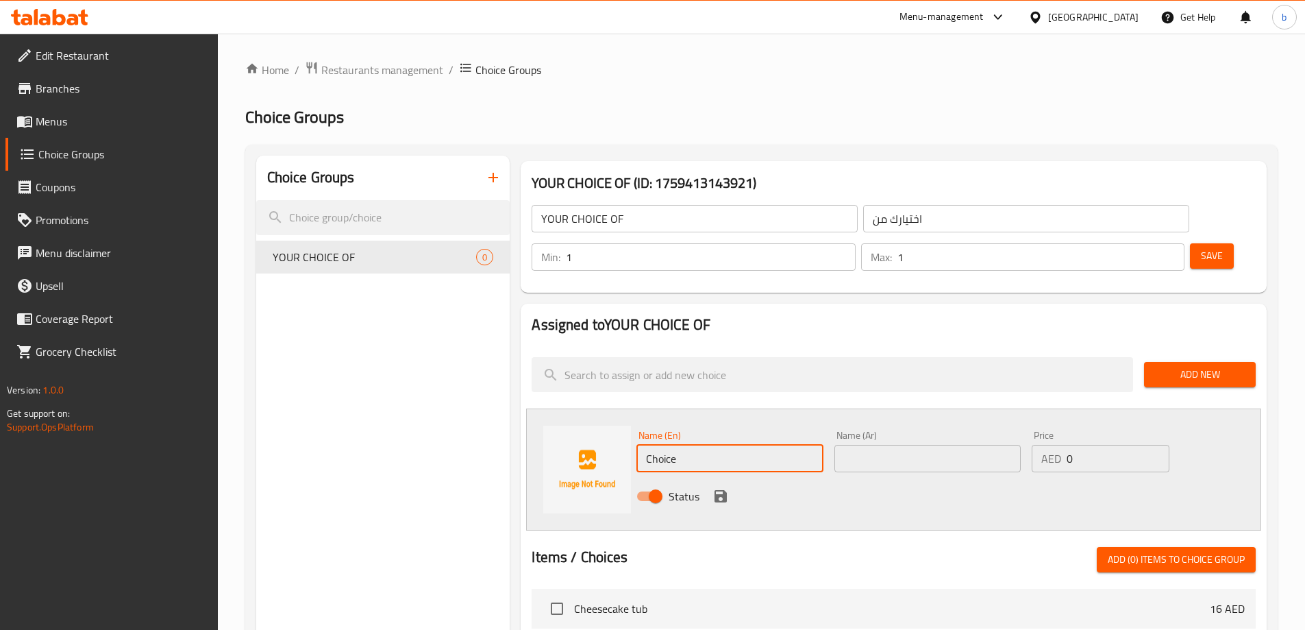
drag, startPoint x: 717, startPoint y: 418, endPoint x: 626, endPoint y: 427, distance: 91.6
click at [626, 427] on div "Name (En) Choice Name (En) Name (Ar) Name (Ar) Price AED 0 Price Status" at bounding box center [893, 469] width 735 height 122
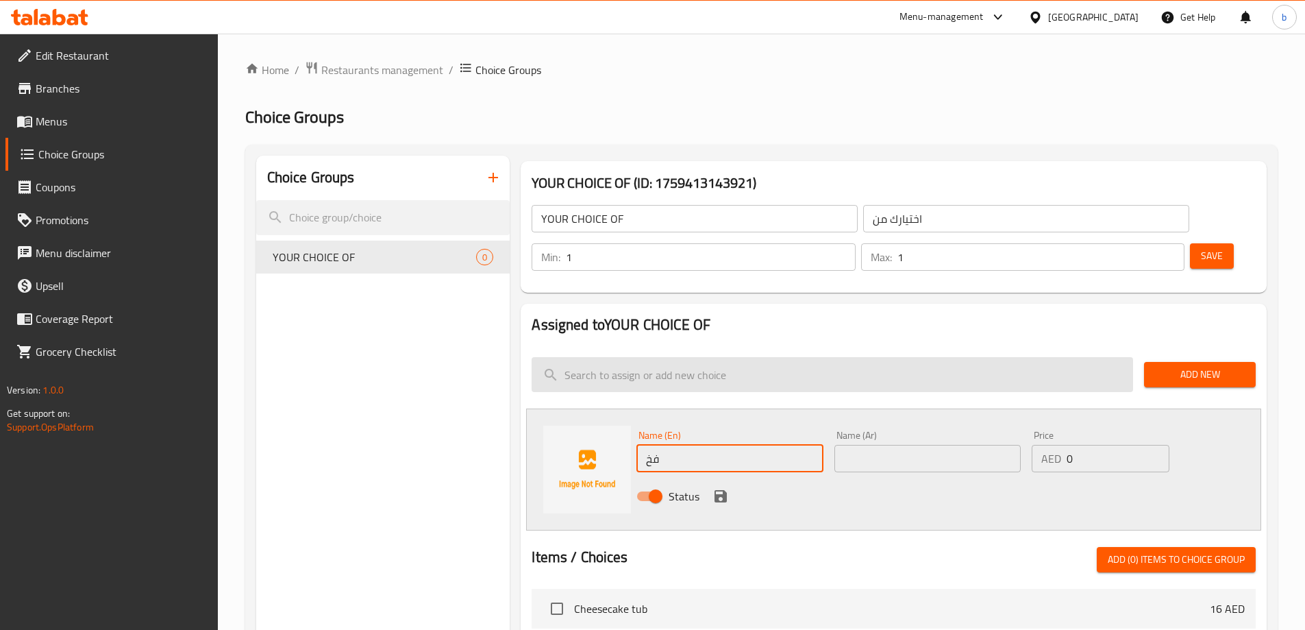
type input "ف"
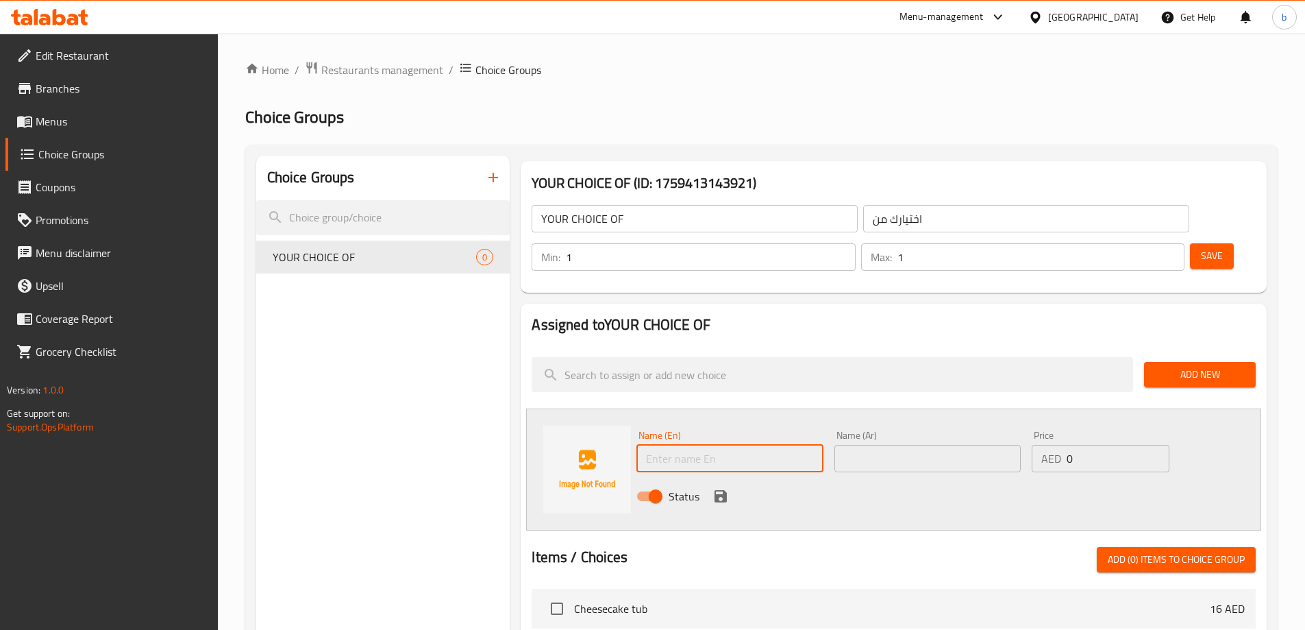
click at [676, 445] on input "text" at bounding box center [729, 458] width 186 height 27
paste input "Toasted grated coconut"
type input "Toasted grated coconut"
click at [861, 445] on input "text" at bounding box center [927, 458] width 186 height 27
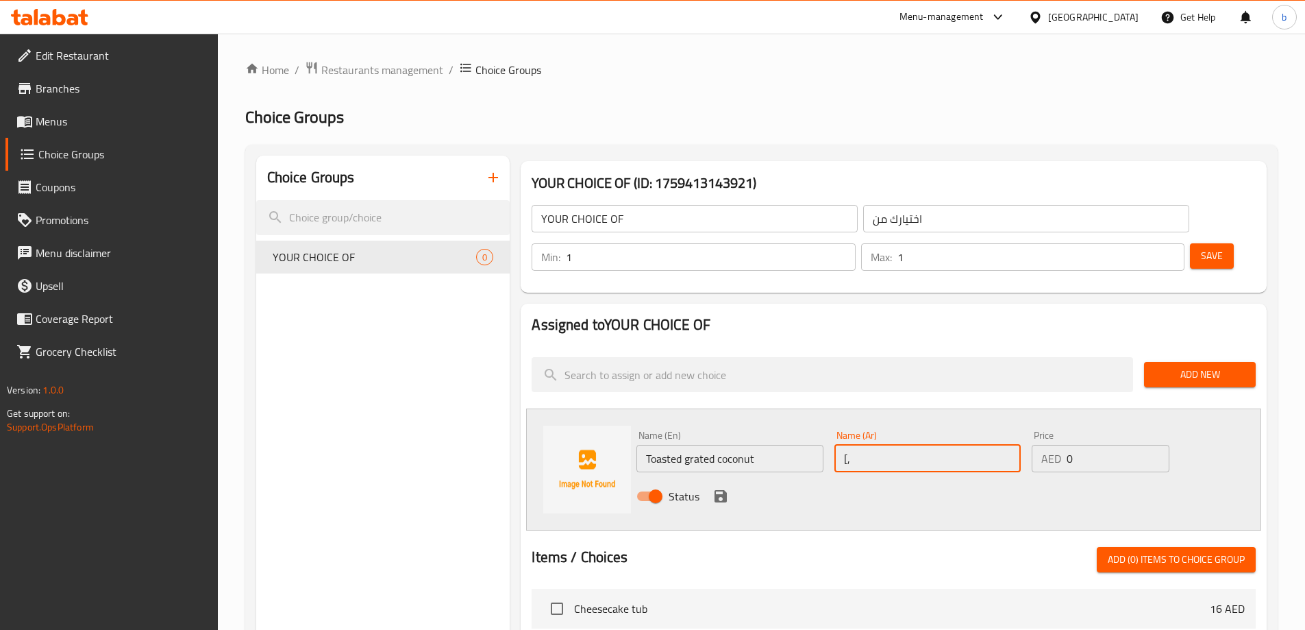
type input "["
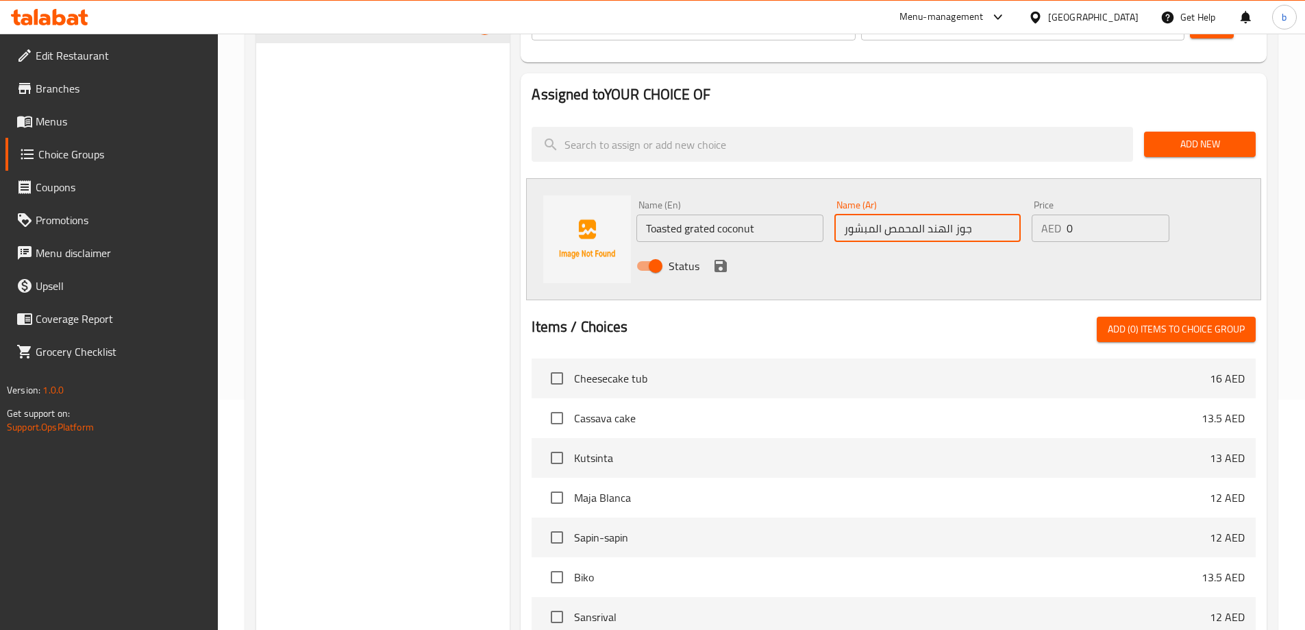
scroll to position [206, 0]
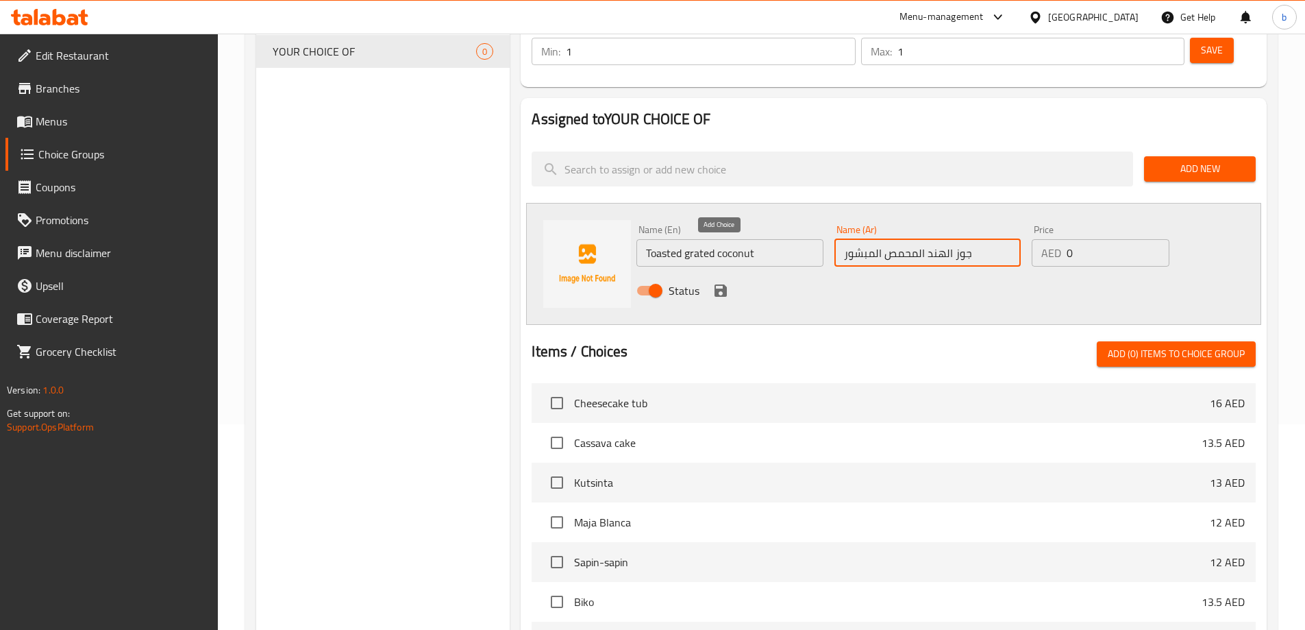
type input "جوز الهند المحمص المبشور"
click at [719, 282] on icon "save" at bounding box center [721, 290] width 16 height 16
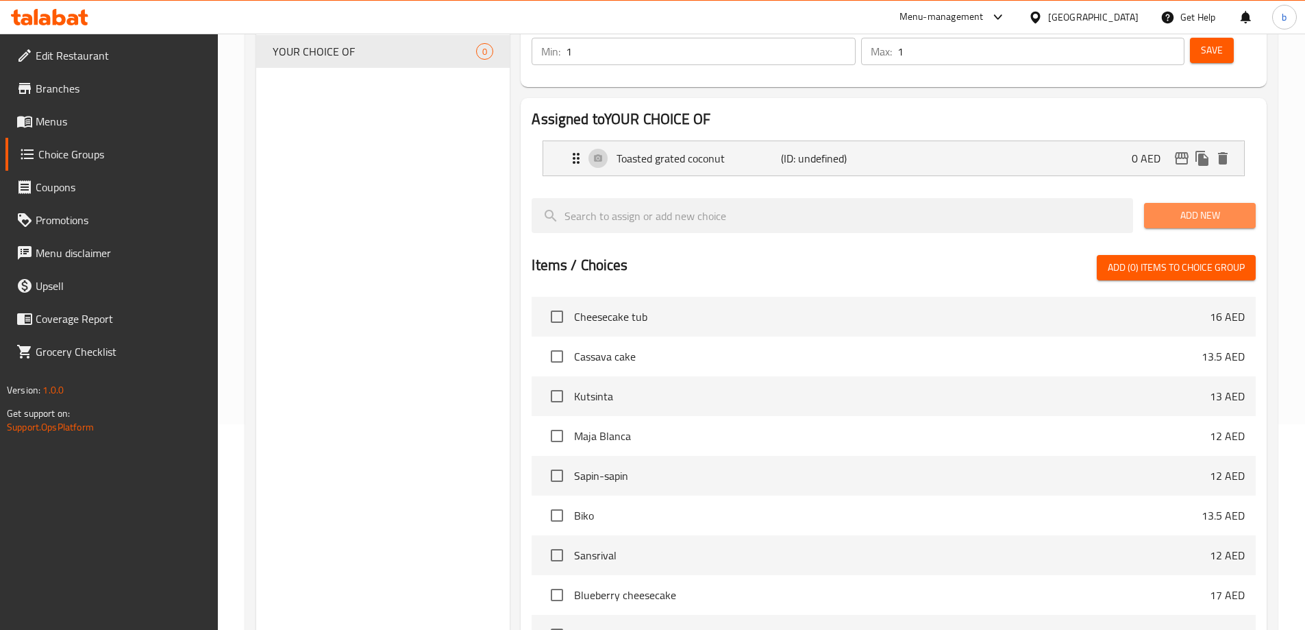
click at [1193, 207] on span "Add New" at bounding box center [1200, 215] width 90 height 17
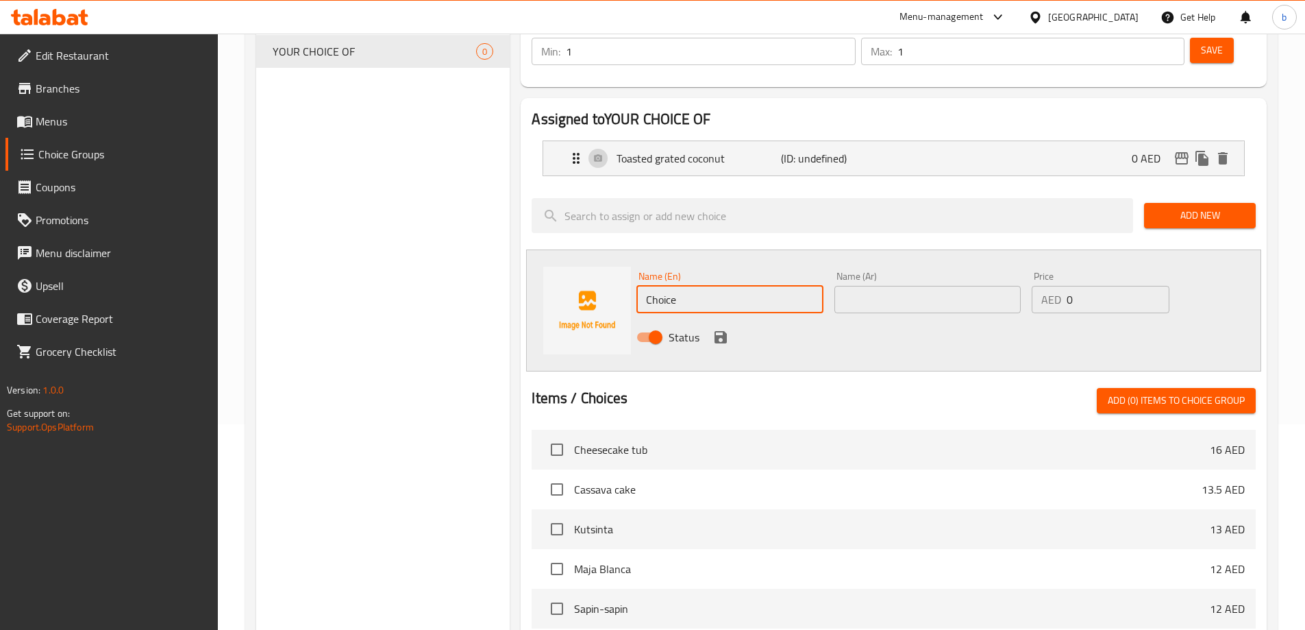
click at [775, 286] on input "Choice" at bounding box center [729, 299] width 186 height 27
drag, startPoint x: 759, startPoint y: 264, endPoint x: 638, endPoint y: 278, distance: 122.1
click at [638, 278] on div "Name (En) Choice Name (En)" at bounding box center [729, 292] width 197 height 53
type input "ؤ"
type input "CHEESE"
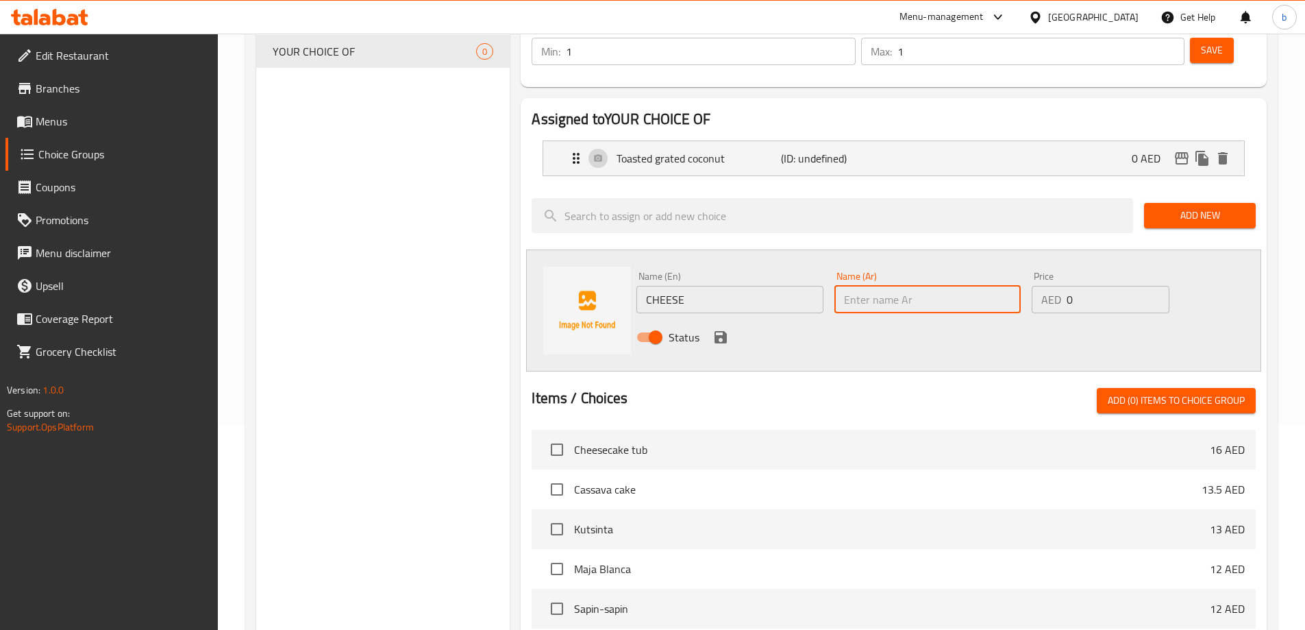
click at [902, 286] on input "text" at bounding box center [927, 299] width 186 height 27
type input "جبنة"
click at [719, 331] on icon "save" at bounding box center [721, 337] width 12 height 12
click at [719, 388] on div "Items / Choices Add (0) items to choice group Cheesecake tub 16 AED Cassava cak…" at bounding box center [894, 590] width 724 height 405
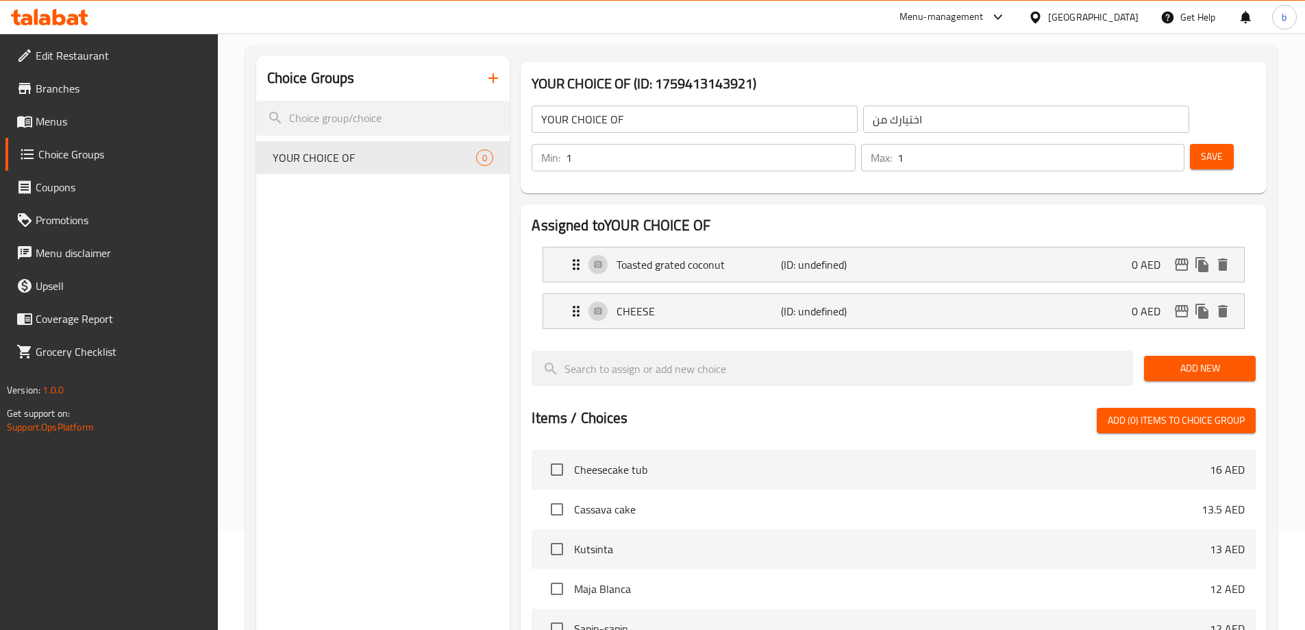
scroll to position [0, 0]
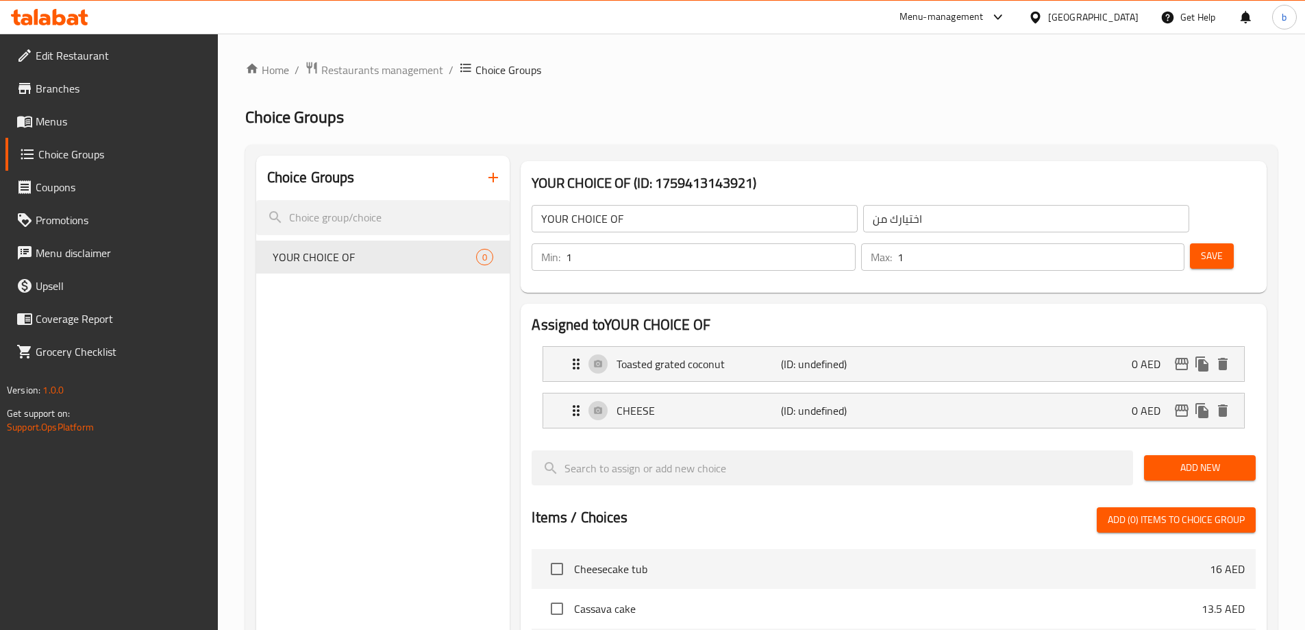
click at [1201, 247] on span "Save" at bounding box center [1212, 255] width 22 height 17
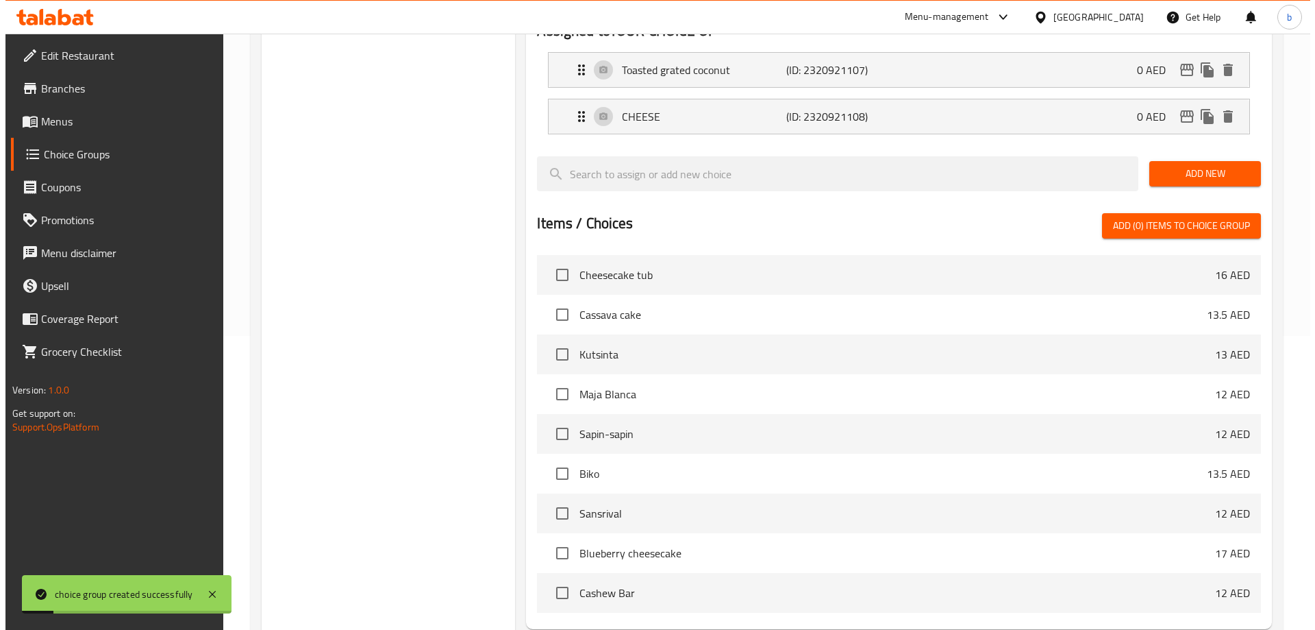
scroll to position [395, 0]
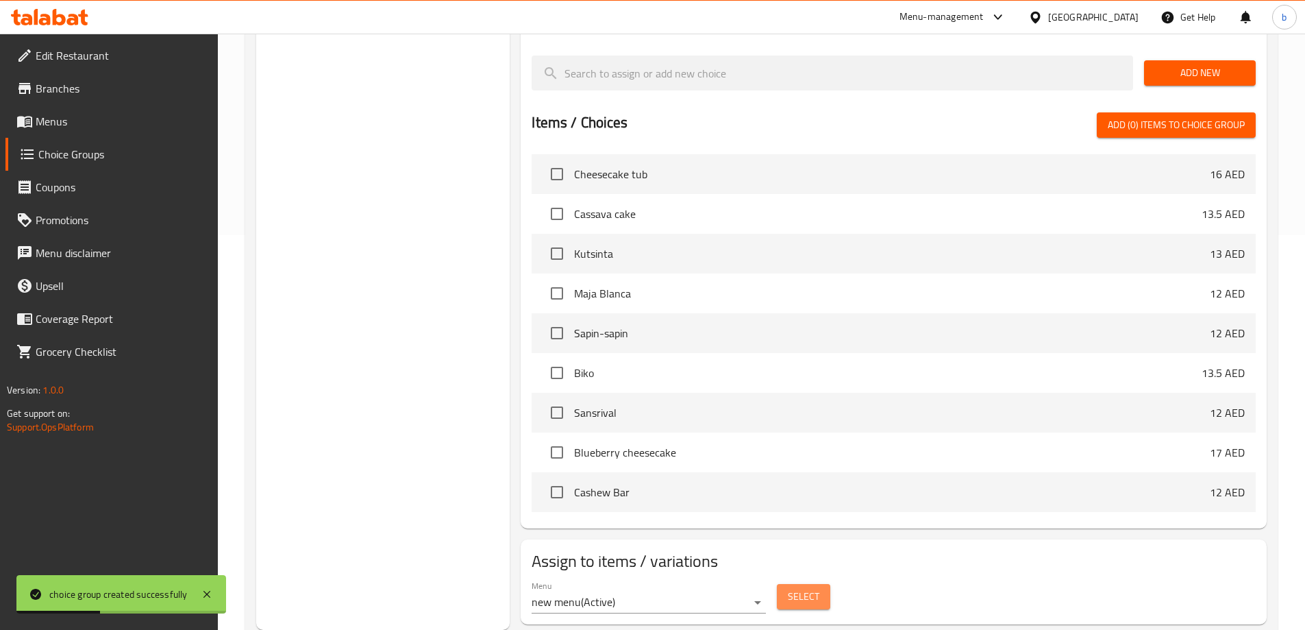
click at [790, 588] on span "Select" at bounding box center [804, 596] width 32 height 17
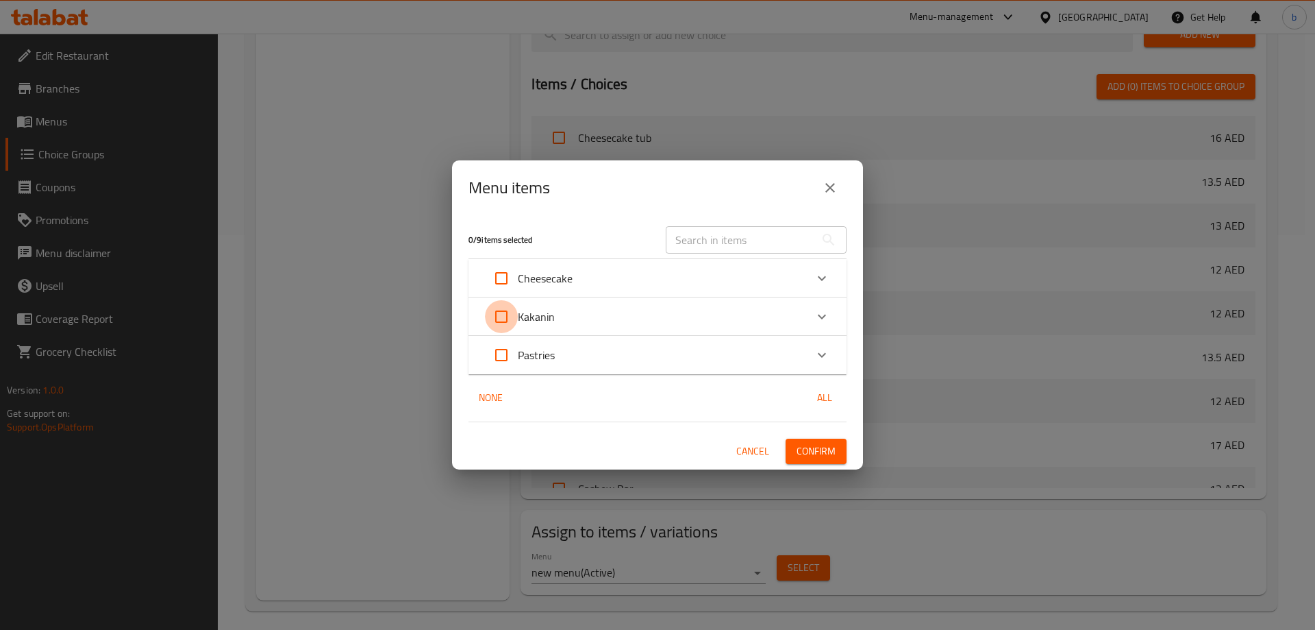
click at [503, 321] on input "Expand" at bounding box center [501, 316] width 33 height 33
checkbox input "true"
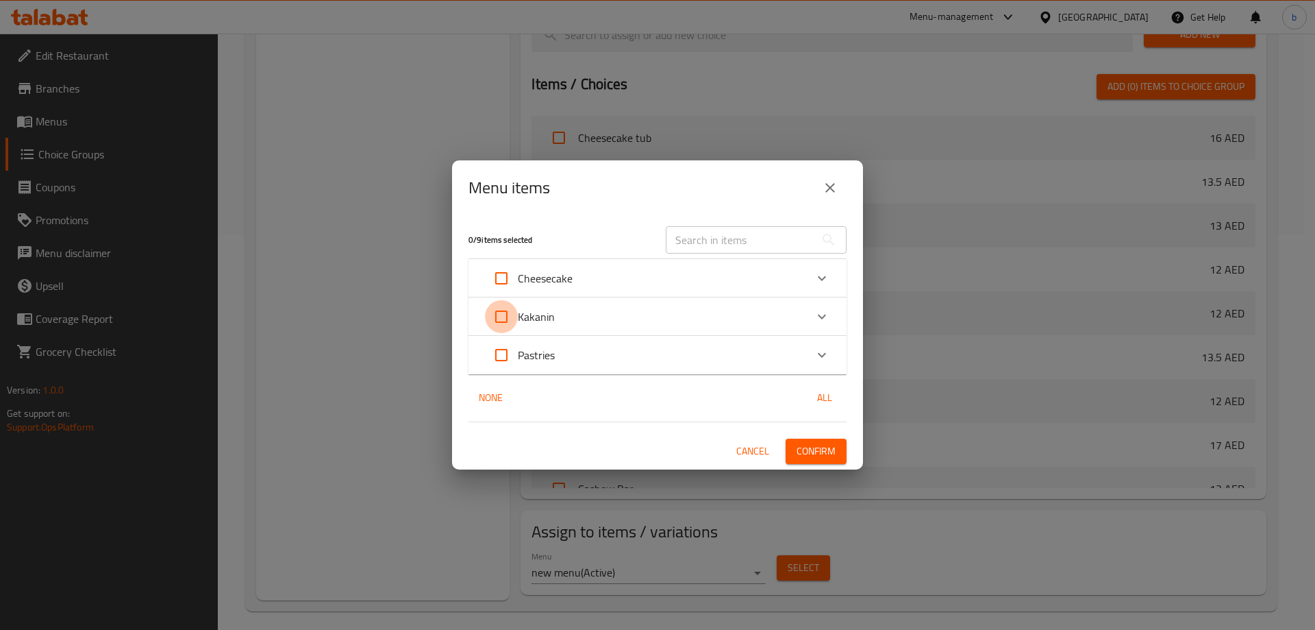
checkbox input "true"
click at [818, 315] on icon "Expand" at bounding box center [822, 316] width 16 height 16
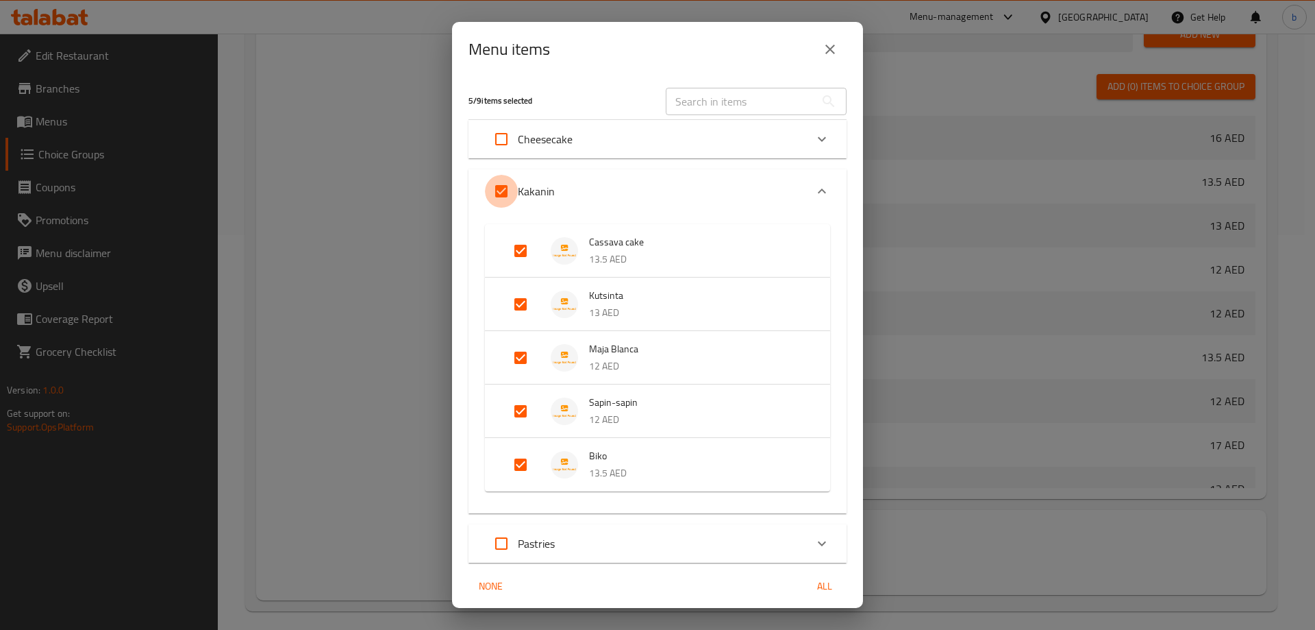
click at [504, 191] on input "Expand" at bounding box center [501, 191] width 33 height 33
checkbox input "false"
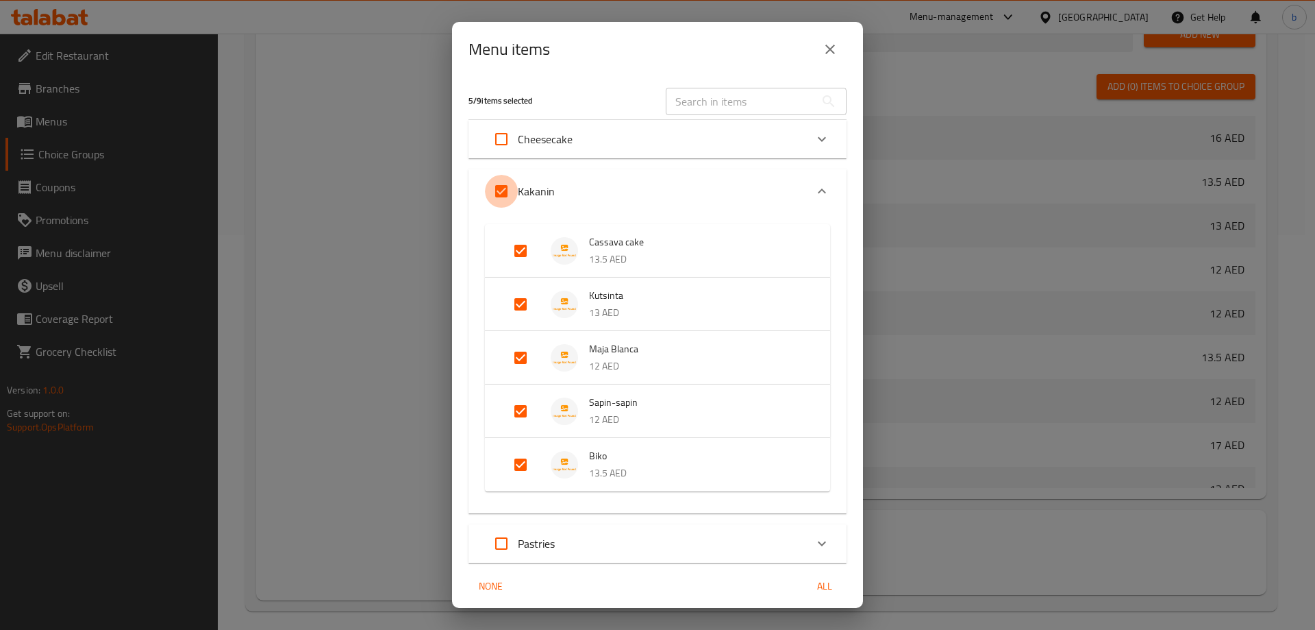
checkbox input "false"
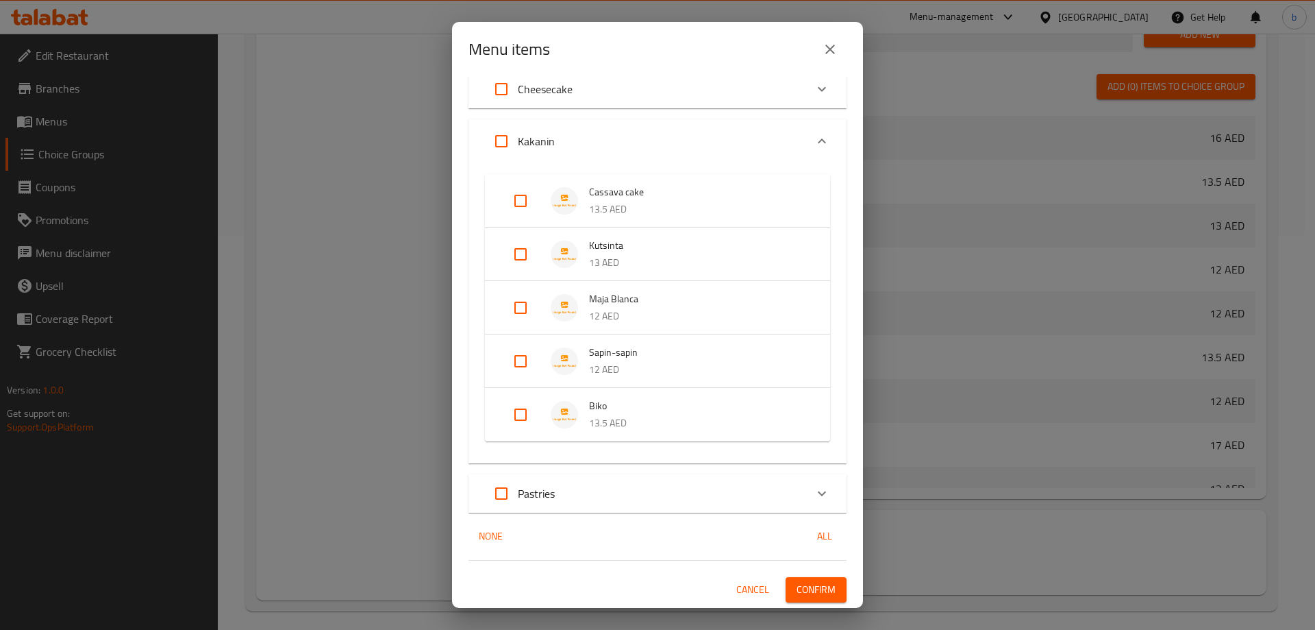
click at [523, 306] on input "Expand" at bounding box center [520, 307] width 33 height 33
checkbox input "true"
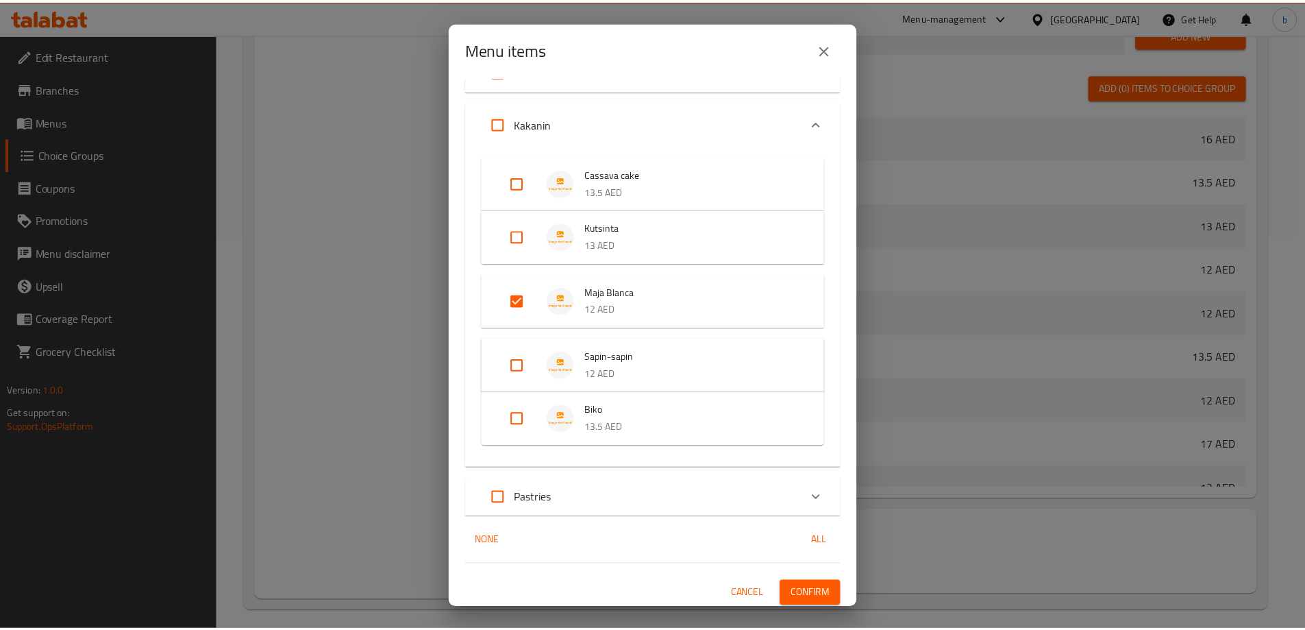
scroll to position [72, 0]
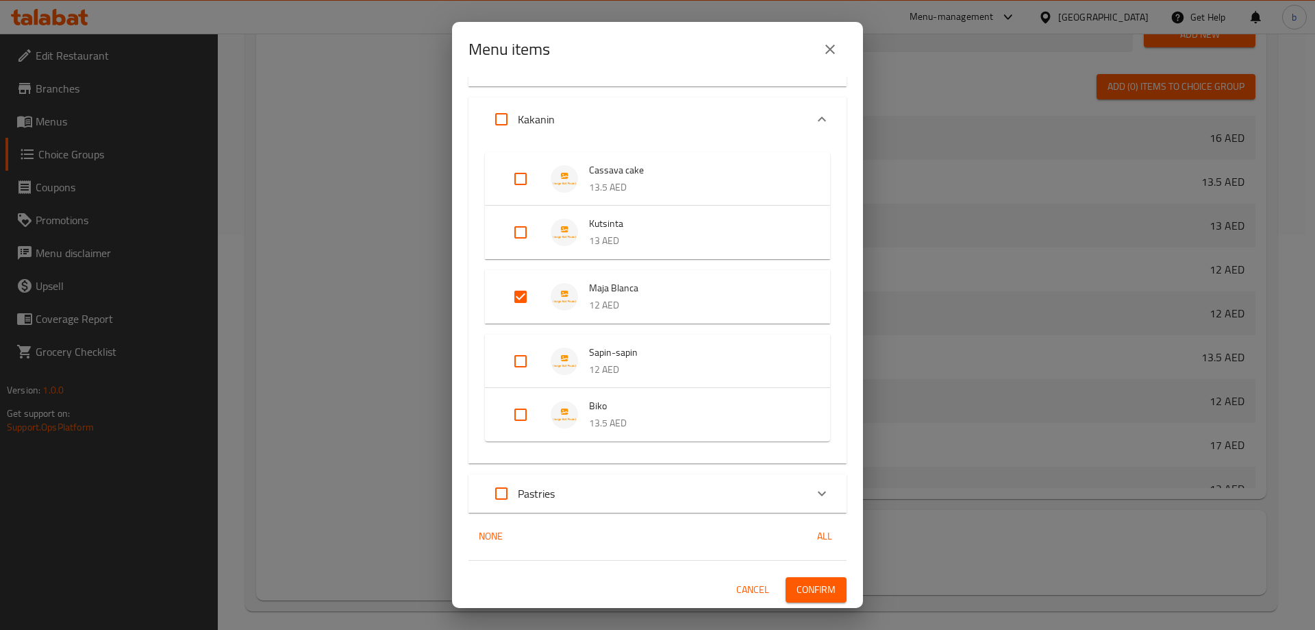
click at [808, 593] on span "Confirm" at bounding box center [816, 589] width 39 height 17
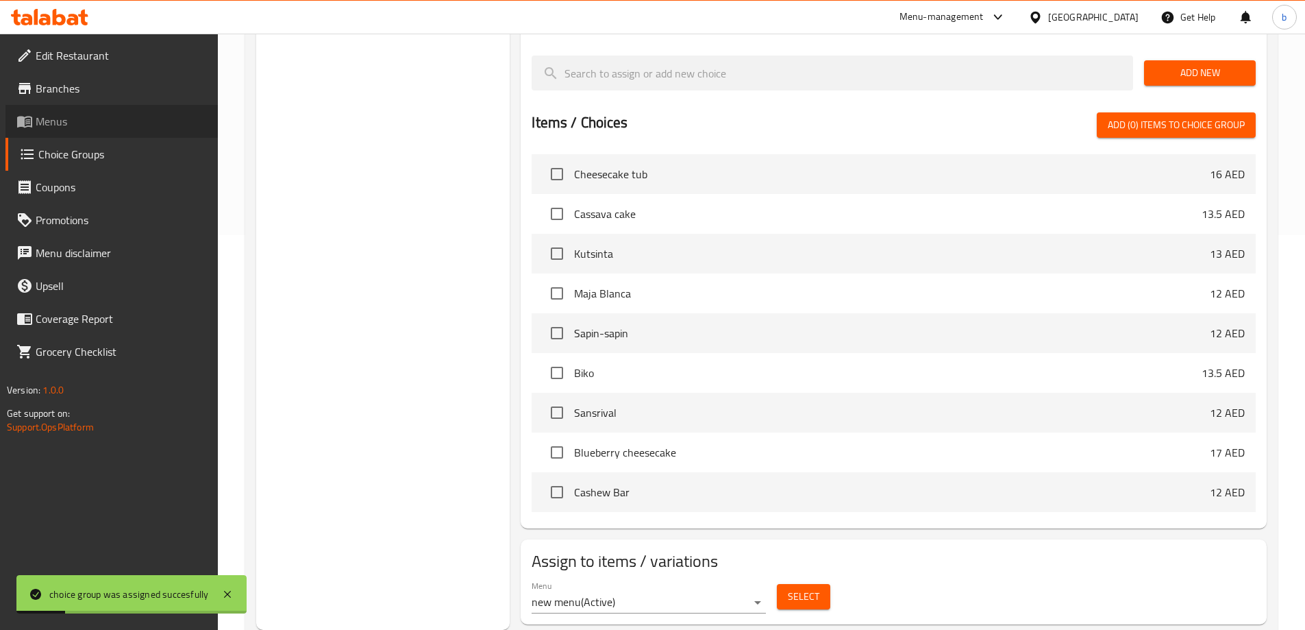
click at [88, 134] on link "Menus" at bounding box center [111, 121] width 212 height 33
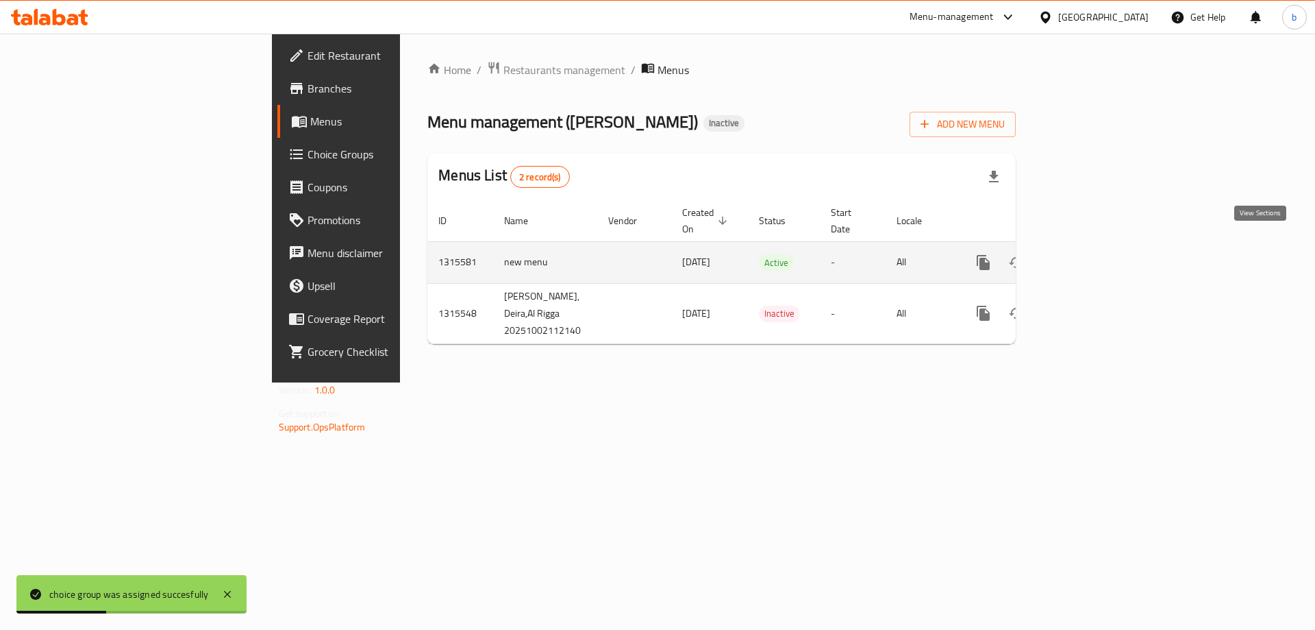
click at [1091, 254] on icon "enhanced table" at bounding box center [1082, 262] width 16 height 16
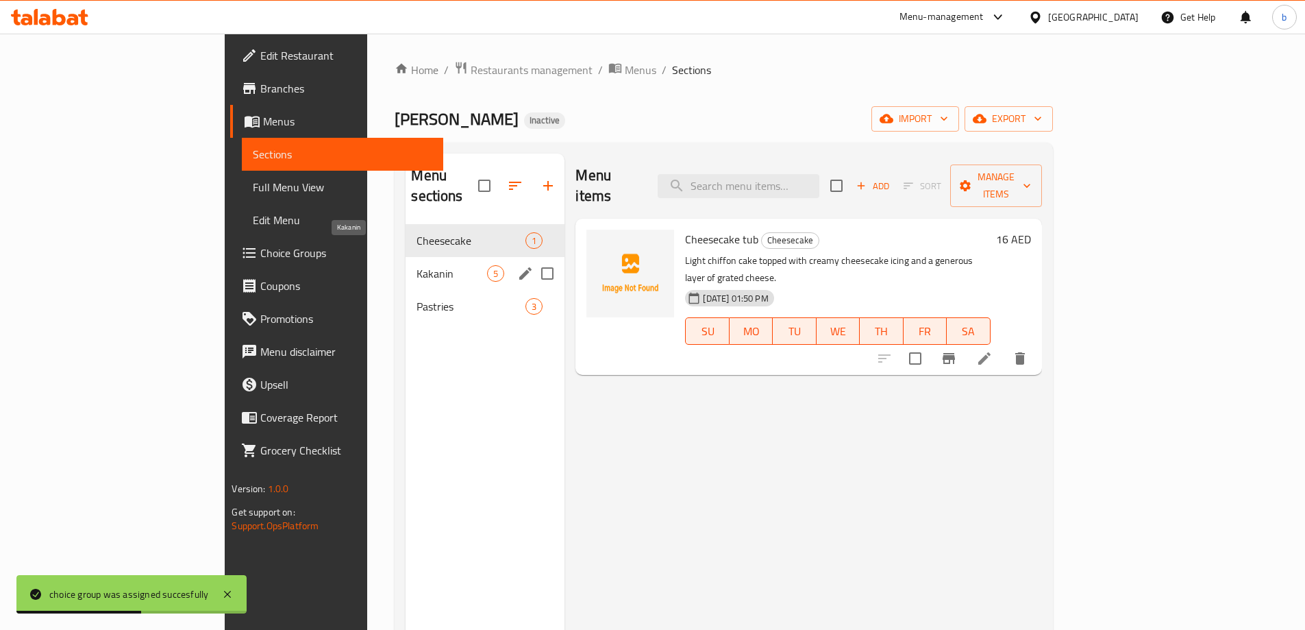
click at [417, 265] on span "Kakanin" at bounding box center [452, 273] width 71 height 16
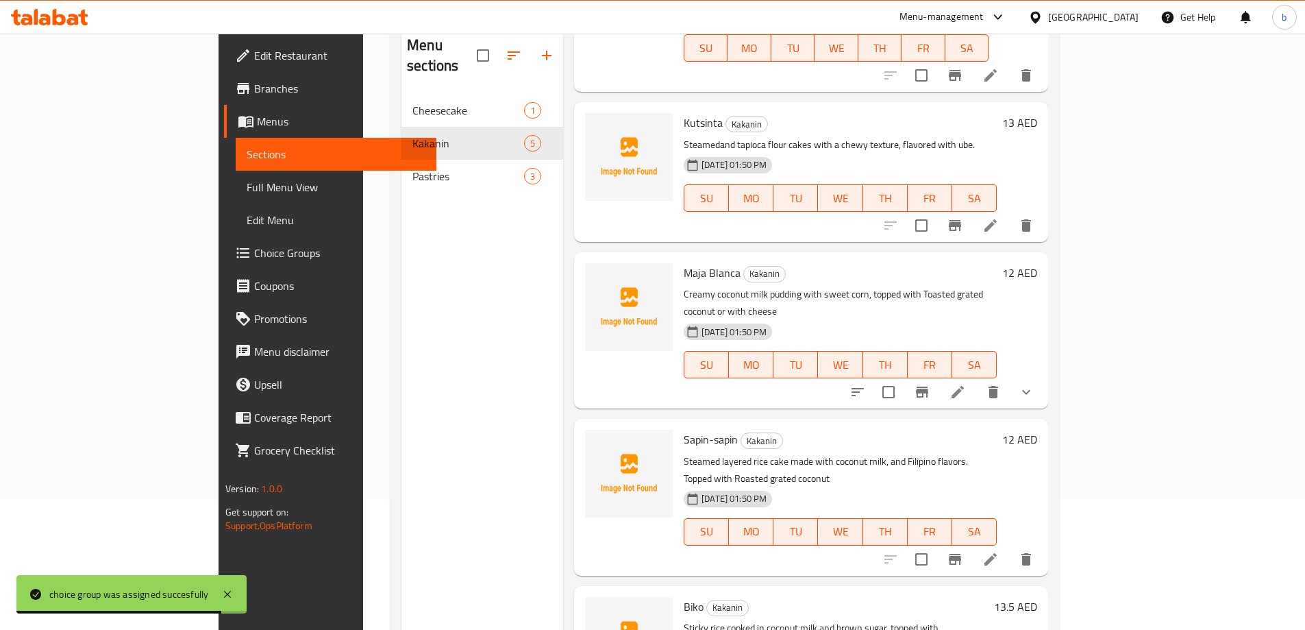
scroll to position [192, 0]
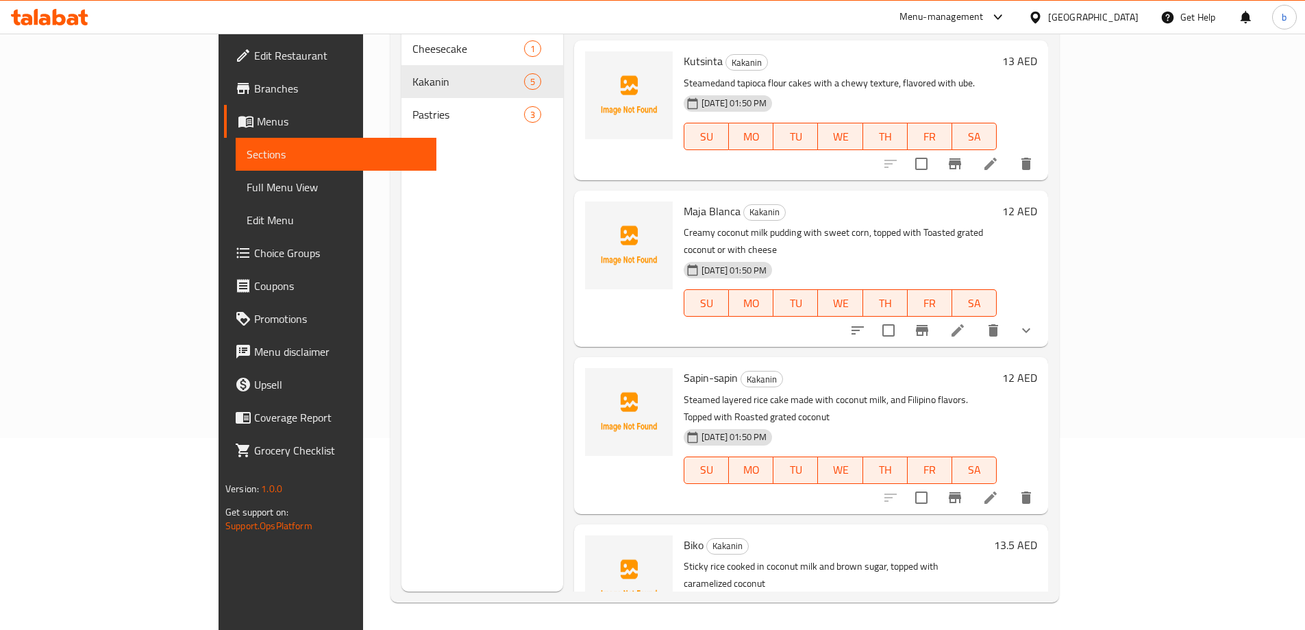
click at [247, 179] on span "Full Menu View" at bounding box center [336, 187] width 179 height 16
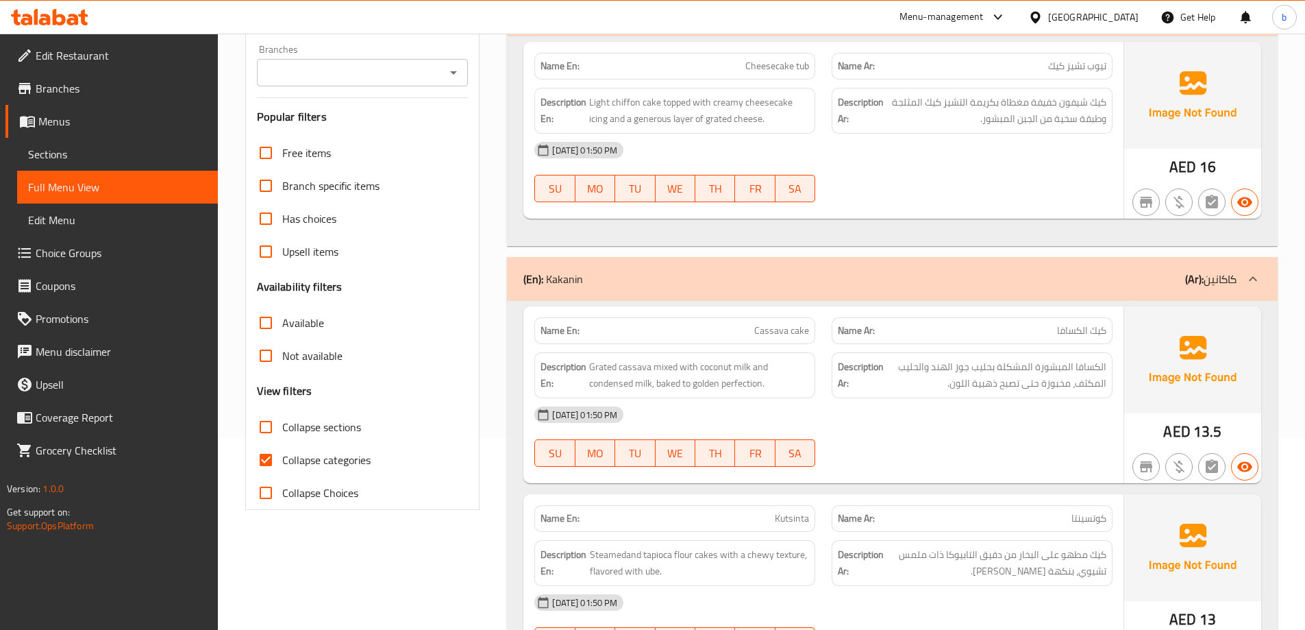
click at [263, 465] on input "Collapse categories" at bounding box center [265, 459] width 33 height 33
checkbox input "false"
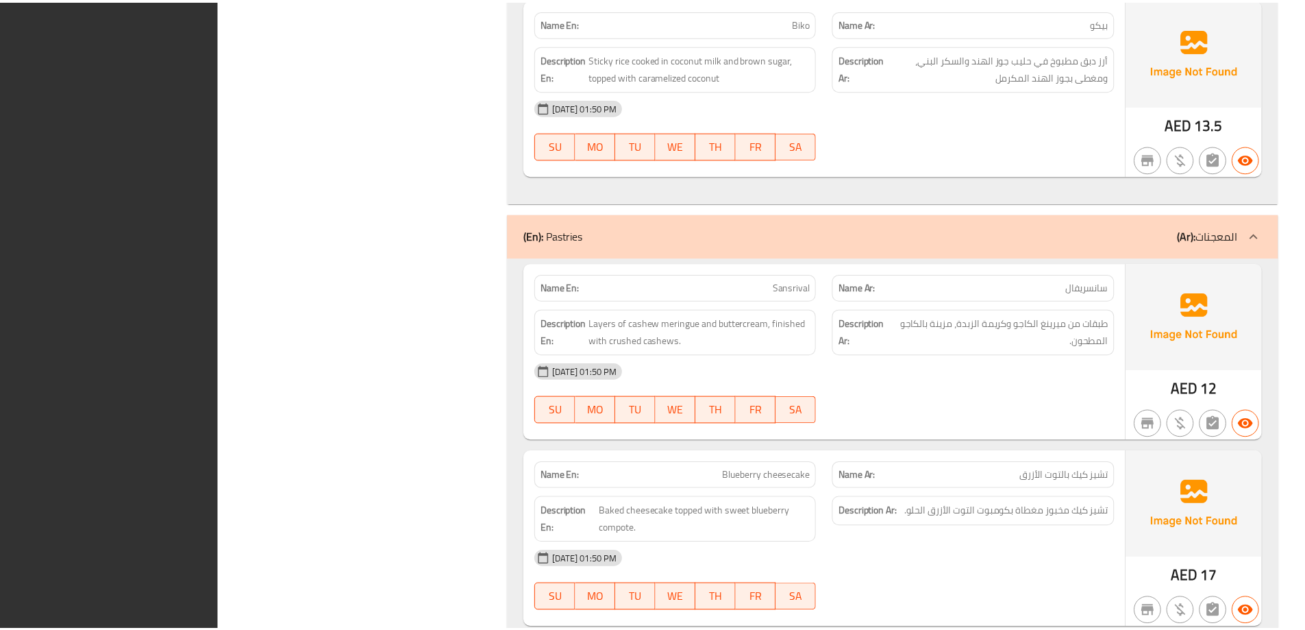
scroll to position [1700, 0]
